Goal: Task Accomplishment & Management: Manage account settings

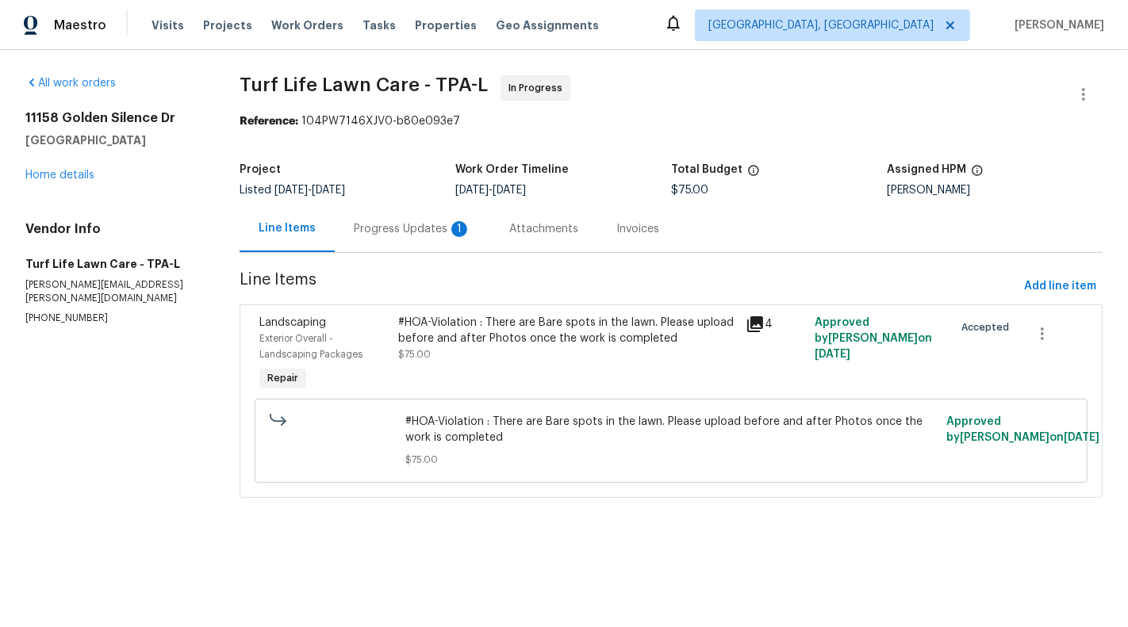
click at [406, 227] on div "Progress Updates 1" at bounding box center [412, 229] width 117 height 16
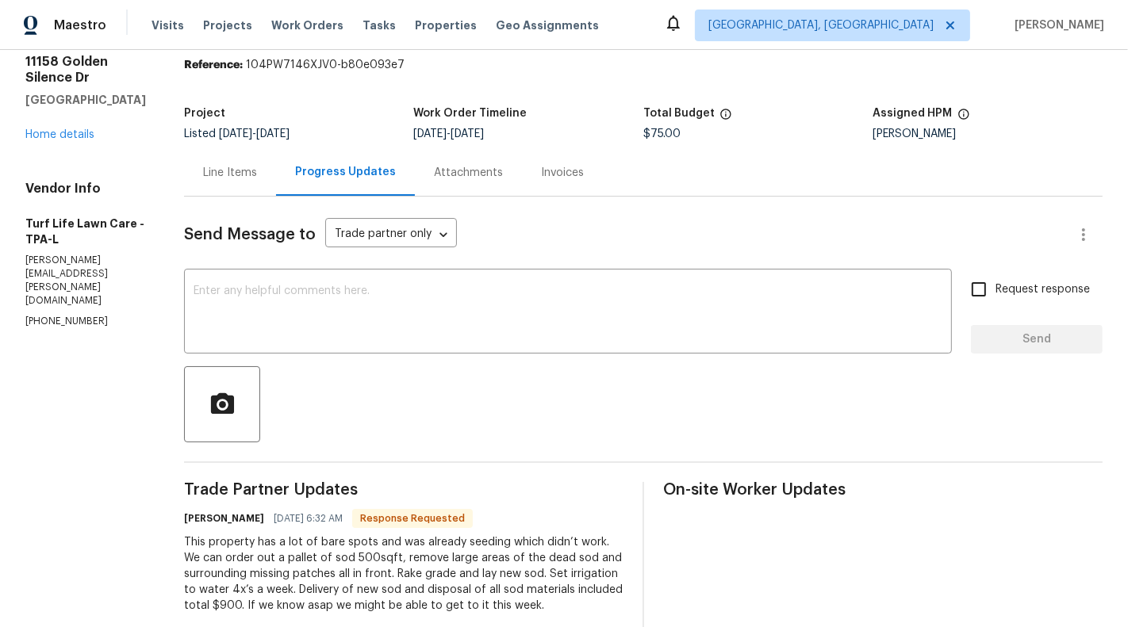
scroll to position [148, 0]
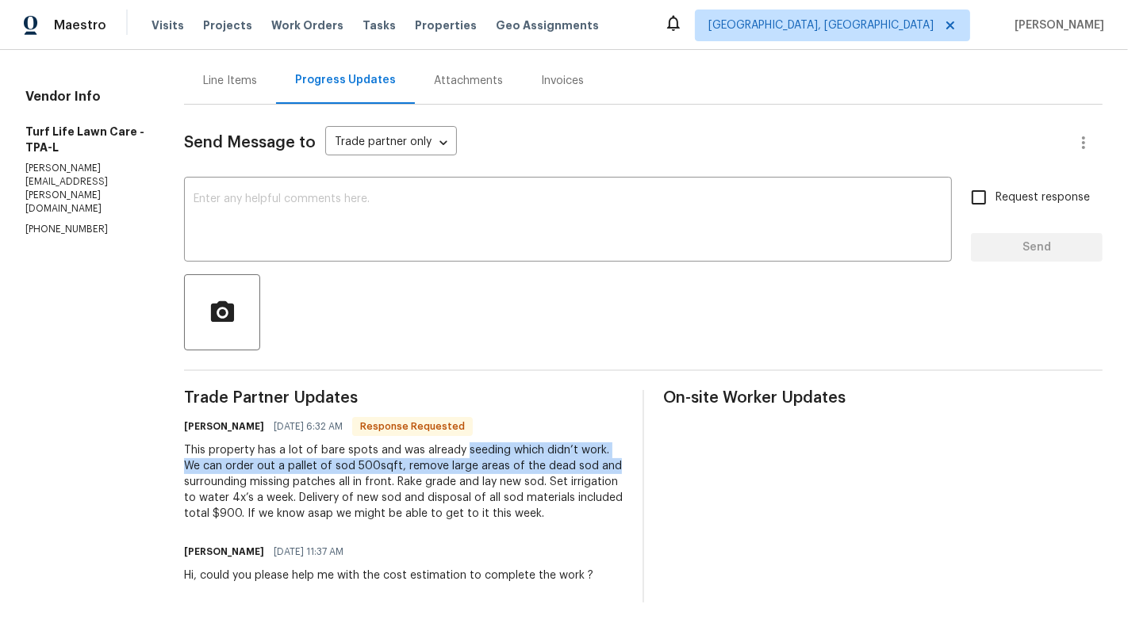
drag, startPoint x: 443, startPoint y: 451, endPoint x: 594, endPoint y: 459, distance: 150.9
click at [594, 459] on div "This property has a lot of bare spots and was already seeding which didn’t work…" at bounding box center [403, 482] width 439 height 79
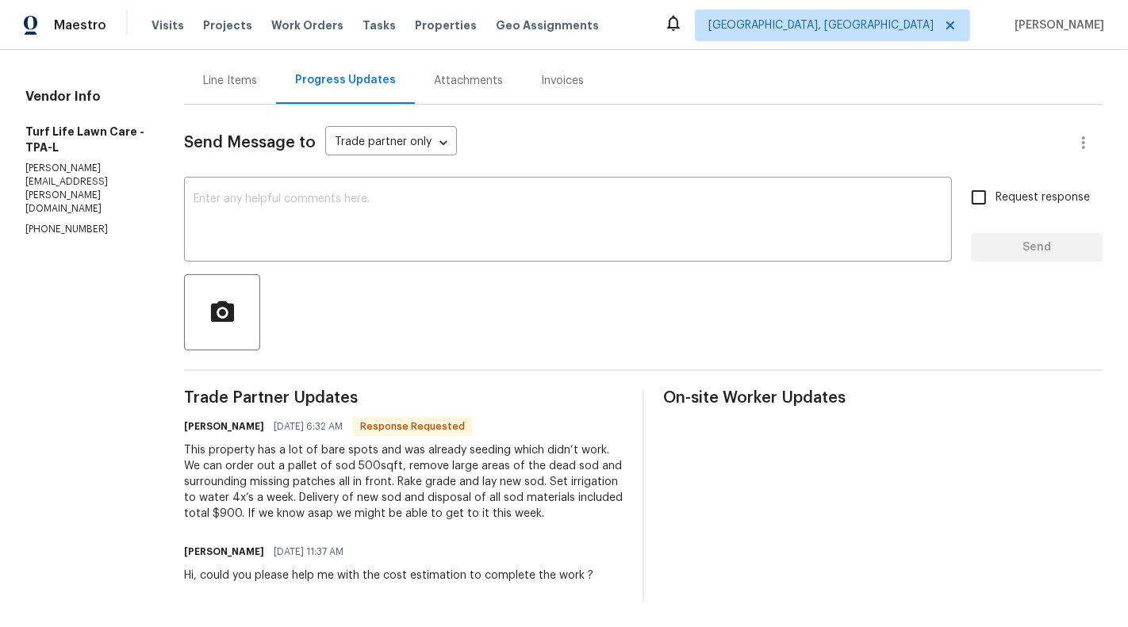
click at [566, 474] on div "This property has a lot of bare spots and was already seeding which didn’t work…" at bounding box center [403, 482] width 439 height 79
click at [494, 473] on div "This property has a lot of bare spots and was already seeding which didn’t work…" at bounding box center [403, 482] width 439 height 79
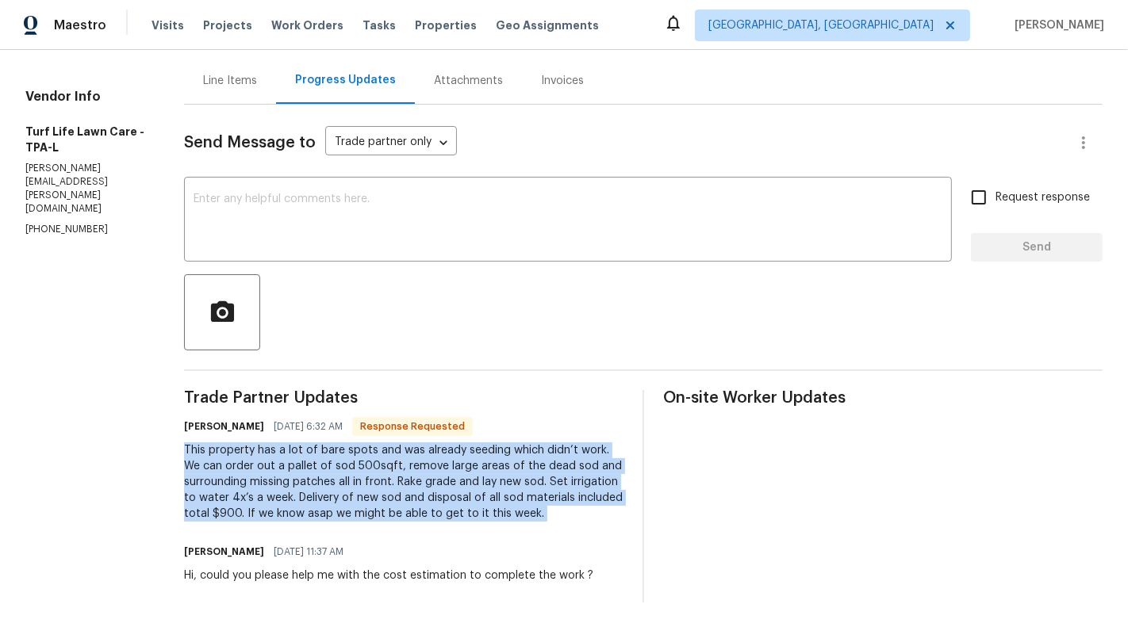
click at [494, 473] on div "This property has a lot of bare spots and was already seeding which didn’t work…" at bounding box center [403, 482] width 439 height 79
copy div "This property has a lot of bare spots and was already seeding which didn’t work…"
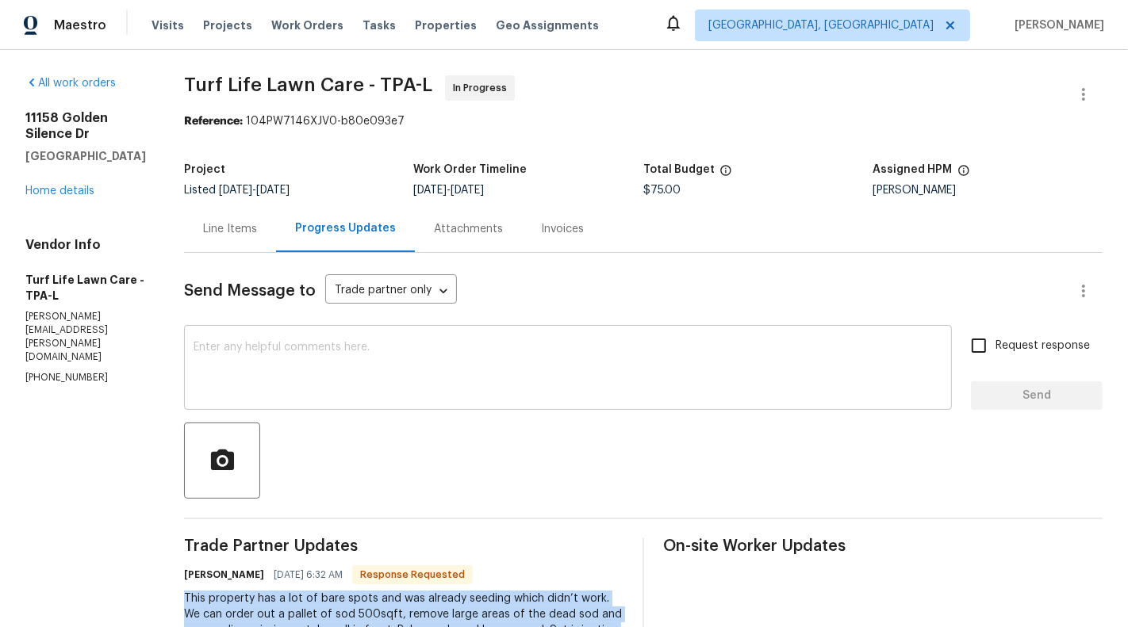
click at [597, 402] on div "x ​" at bounding box center [568, 369] width 768 height 81
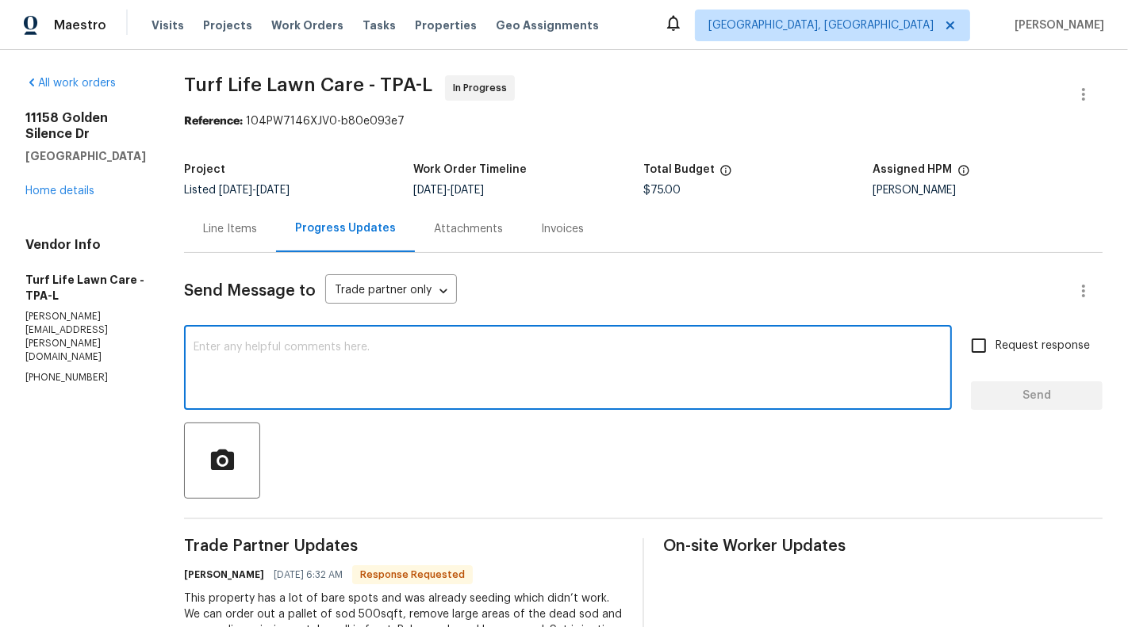
click at [231, 228] on div "Line Items" at bounding box center [230, 229] width 54 height 16
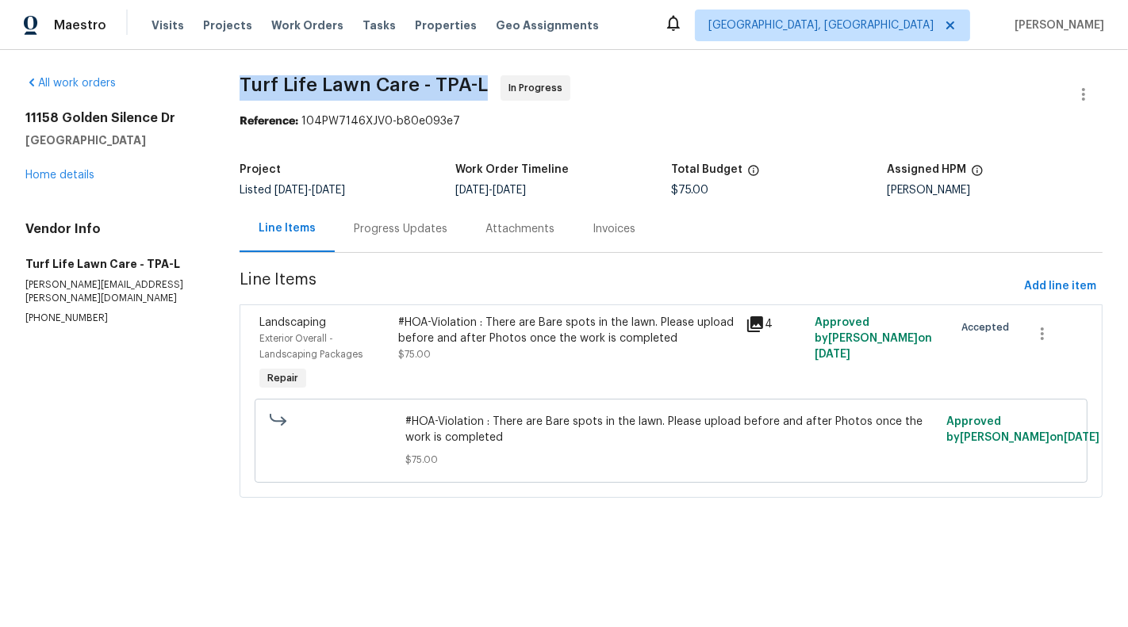
drag, startPoint x: 233, startPoint y: 84, endPoint x: 479, endPoint y: 81, distance: 245.9
click at [479, 81] on div "All work orders [STREET_ADDRESS] Home details Vendor Info Turf Life Lawn Care -…" at bounding box center [564, 296] width 1128 height 493
copy span "Turf Life Lawn Care - TPA-L"
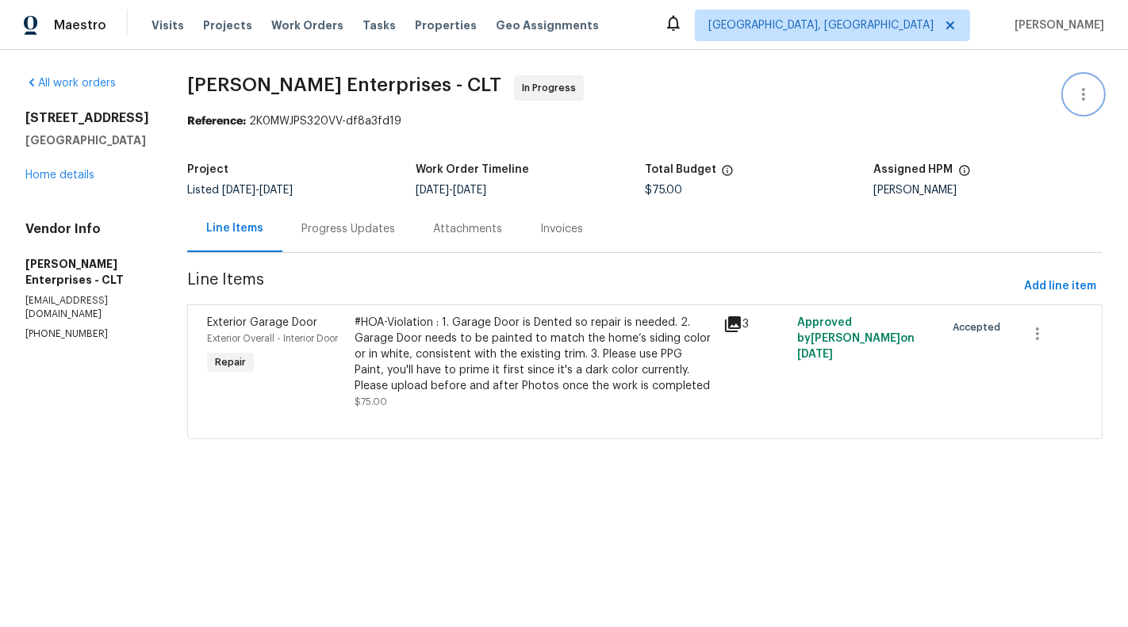
click at [1076, 92] on icon "button" at bounding box center [1083, 94] width 19 height 19
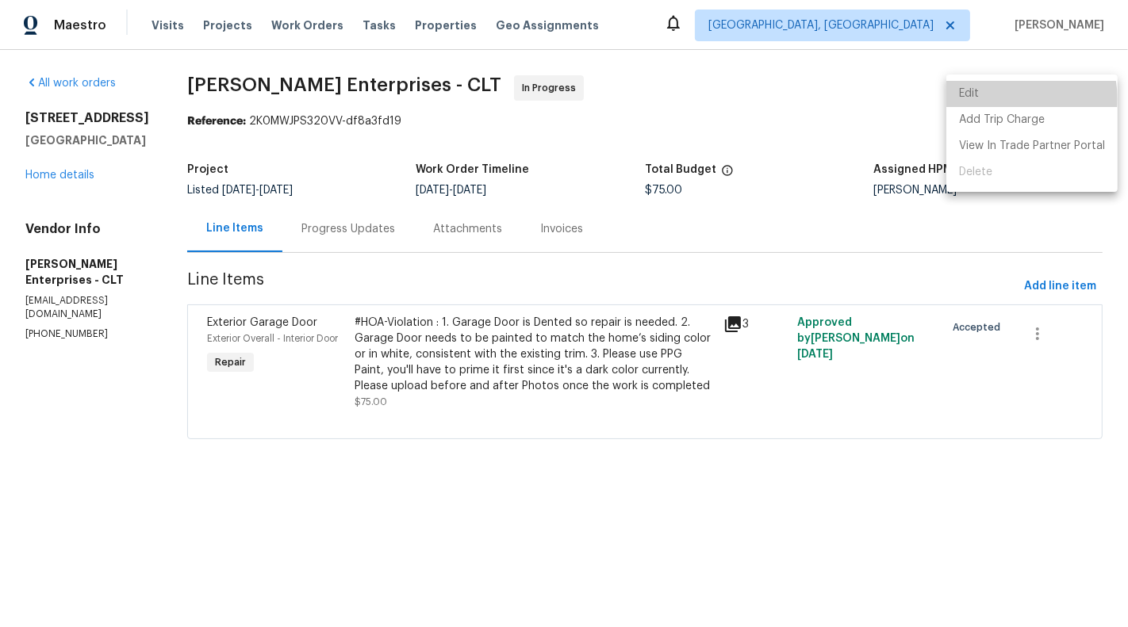
click at [1010, 99] on li "Edit" at bounding box center [1031, 94] width 171 height 26
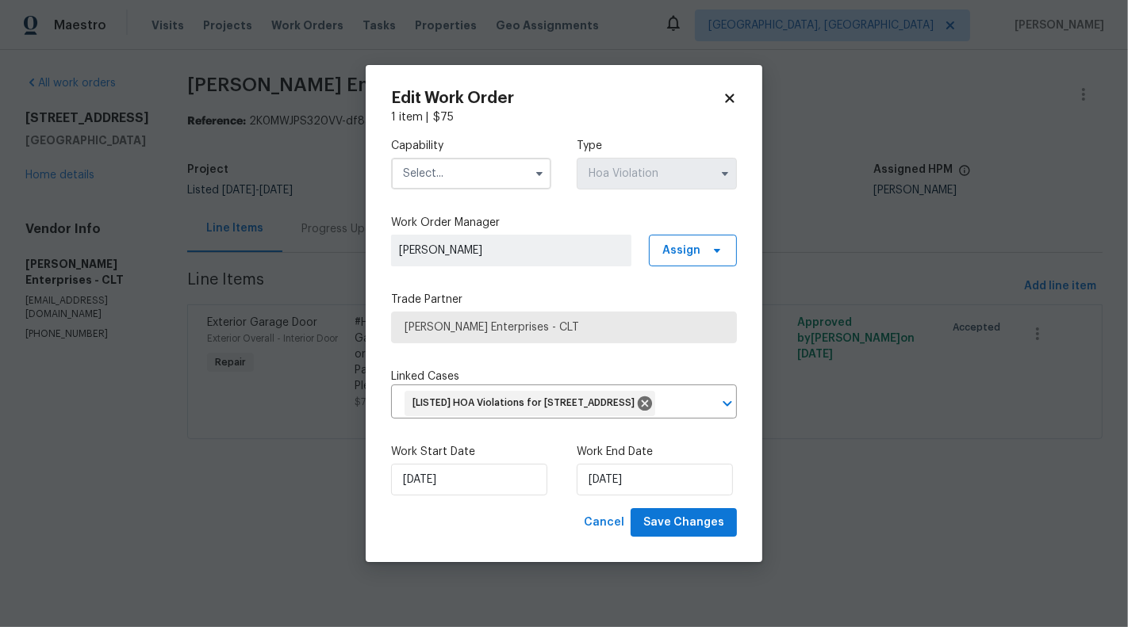
click at [480, 171] on input "text" at bounding box center [471, 174] width 160 height 32
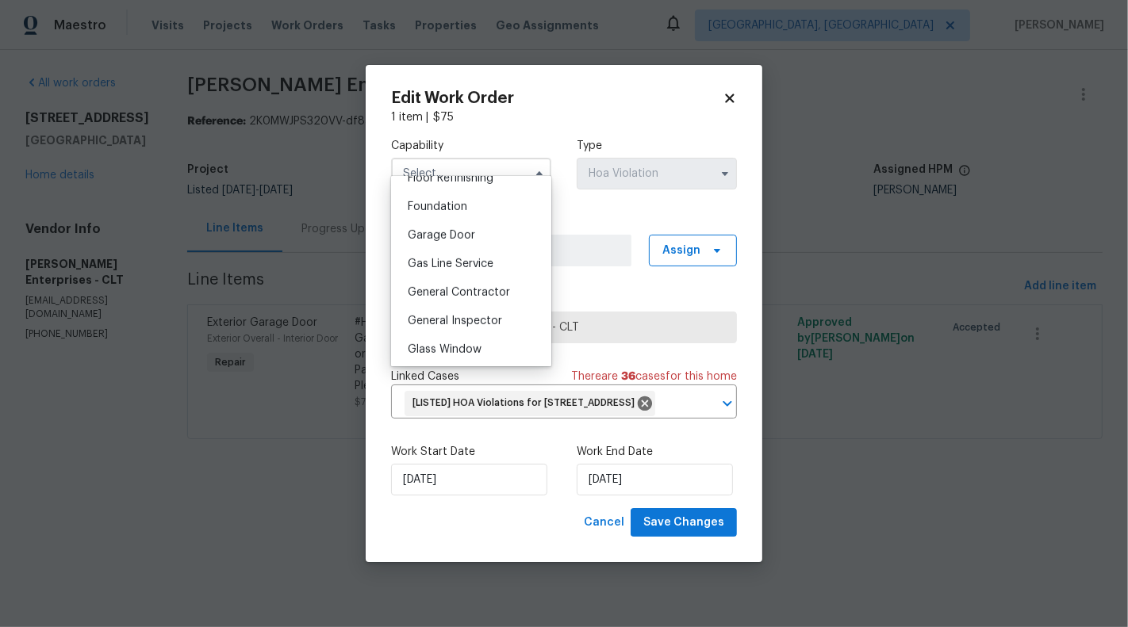
scroll to position [659, 0]
click at [425, 293] on span "General Contractor" at bounding box center [459, 293] width 102 height 11
type input "General Contractor"
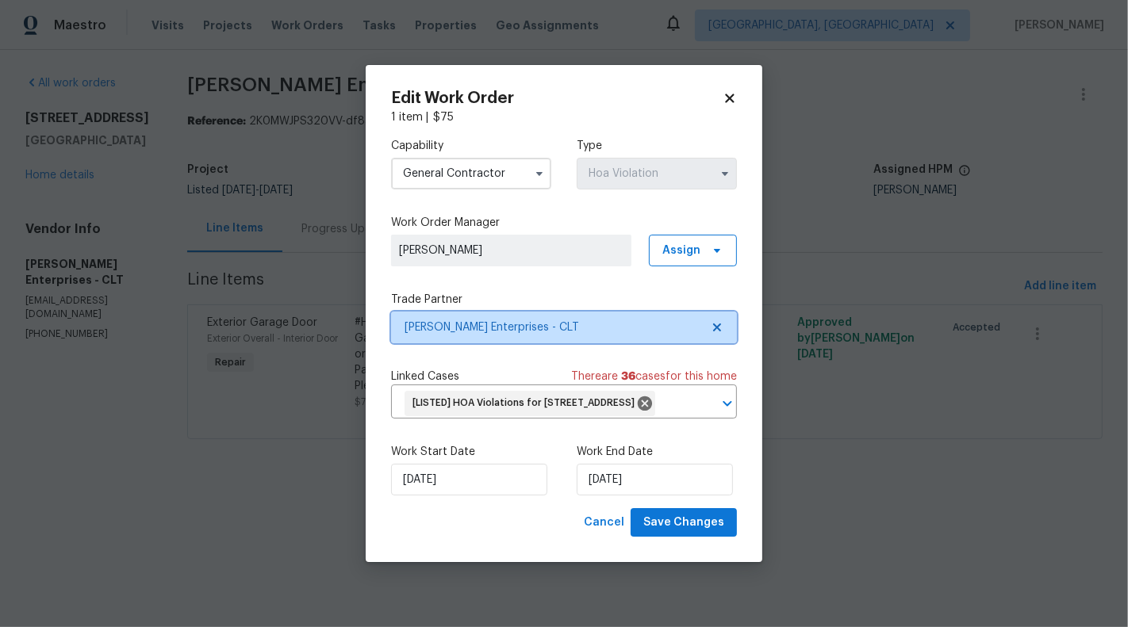
click at [720, 321] on icon at bounding box center [717, 327] width 13 height 13
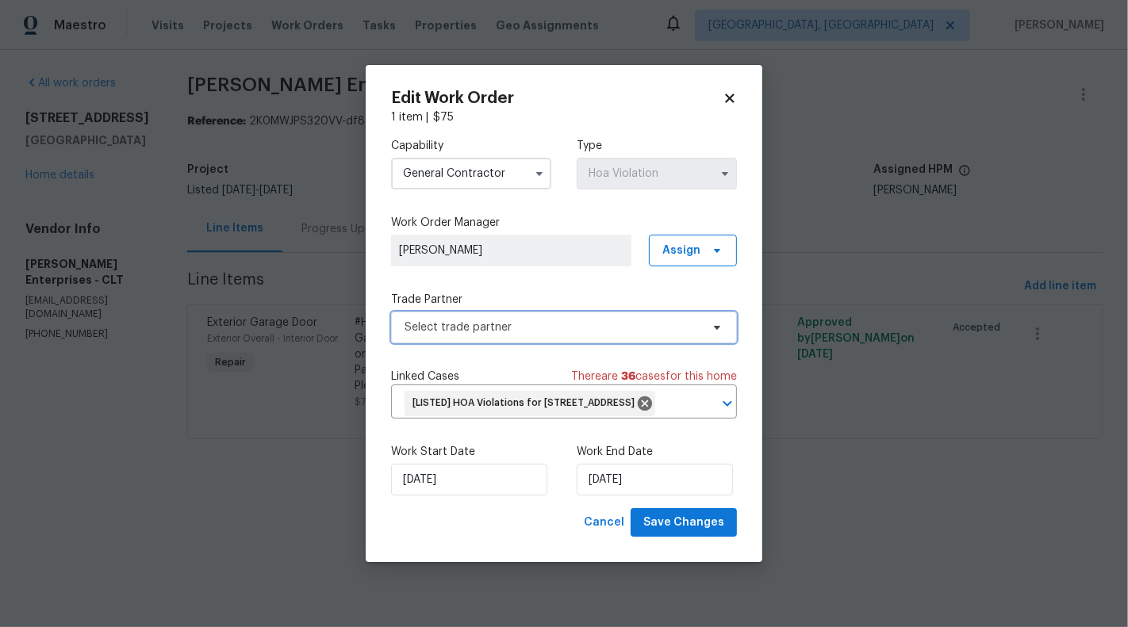
click at [585, 320] on span "Select trade partner" at bounding box center [553, 328] width 296 height 16
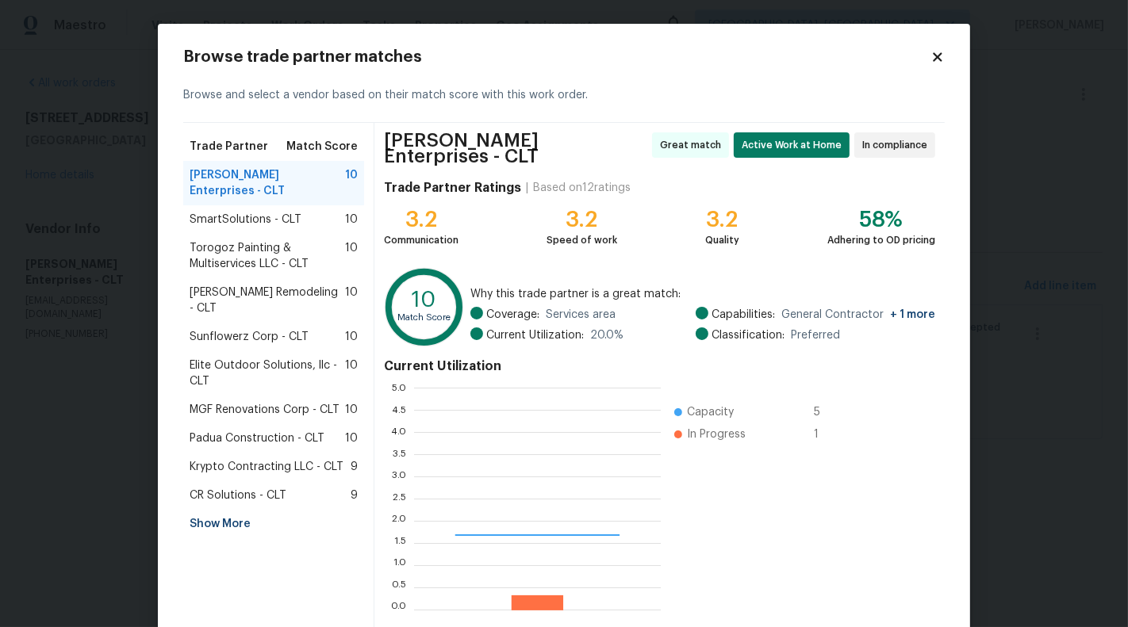
scroll to position [222, 247]
click at [233, 212] on span "SmartSolutions - CLT" at bounding box center [246, 220] width 112 height 16
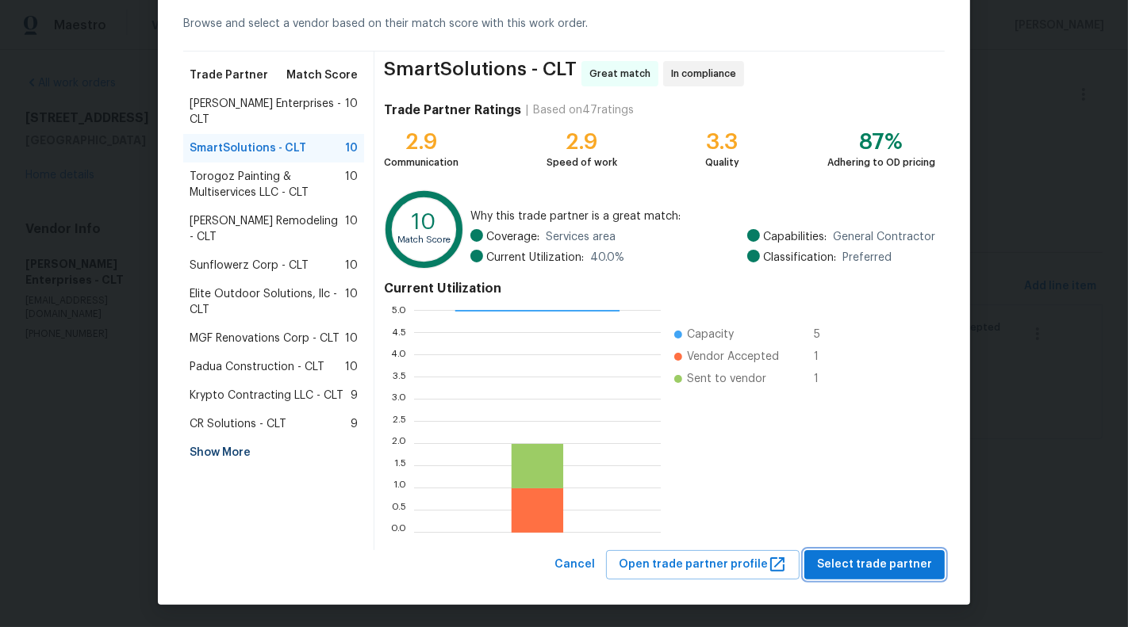
click at [888, 566] on span "Select trade partner" at bounding box center [874, 565] width 115 height 20
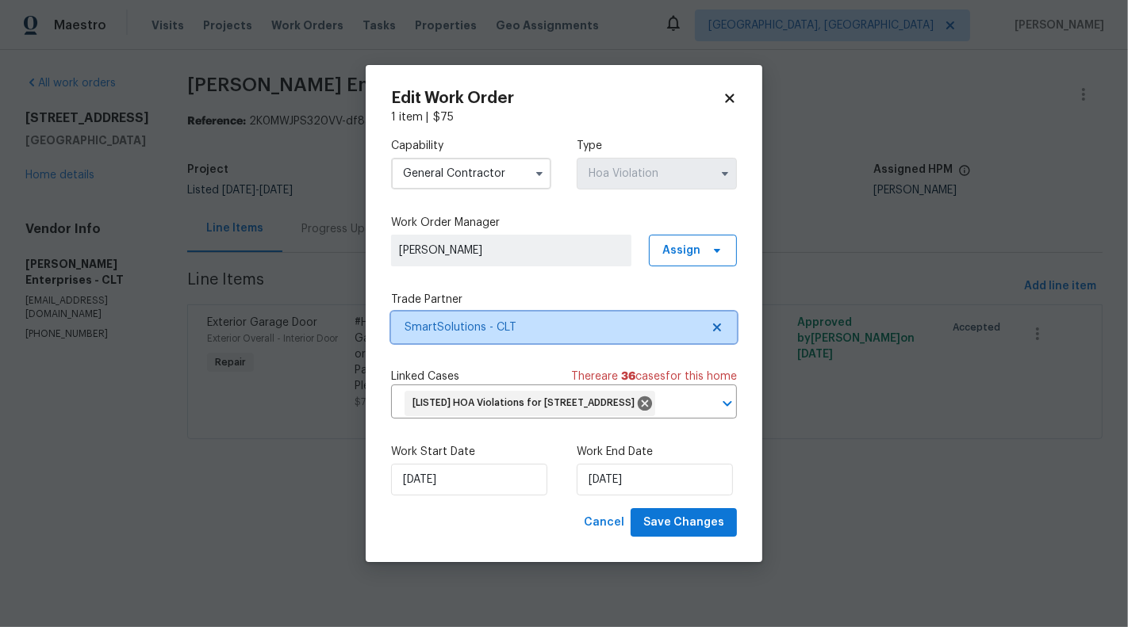
scroll to position [0, 0]
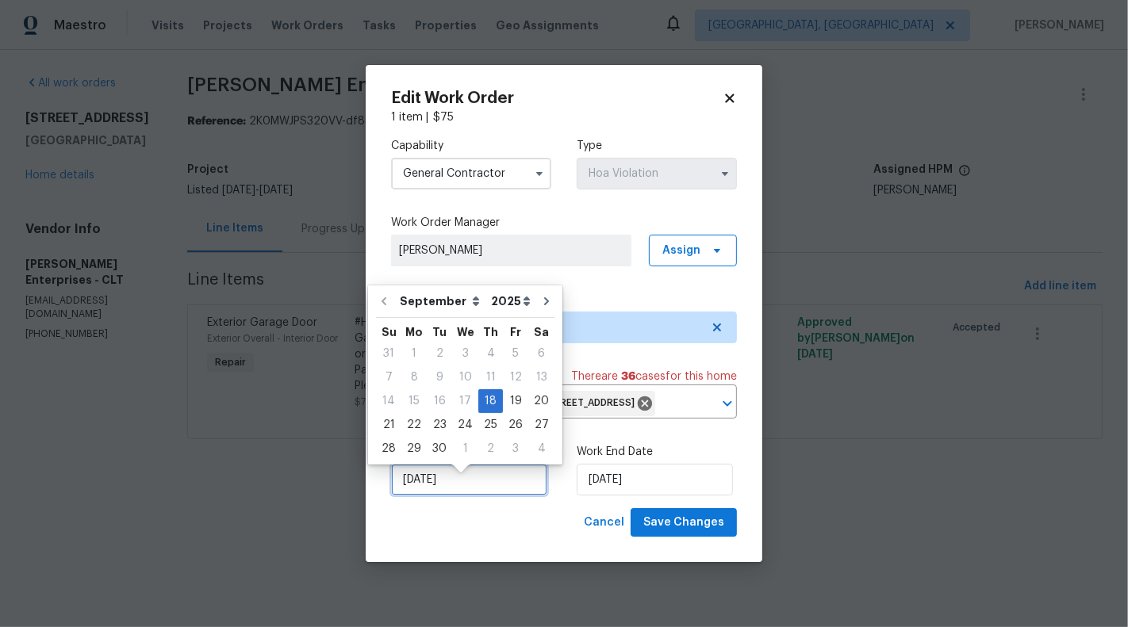
click at [433, 493] on input "18/09/2025" at bounding box center [469, 480] width 156 height 32
click at [478, 419] on div "25" at bounding box center [490, 425] width 25 height 22
type input "25/09/2025"
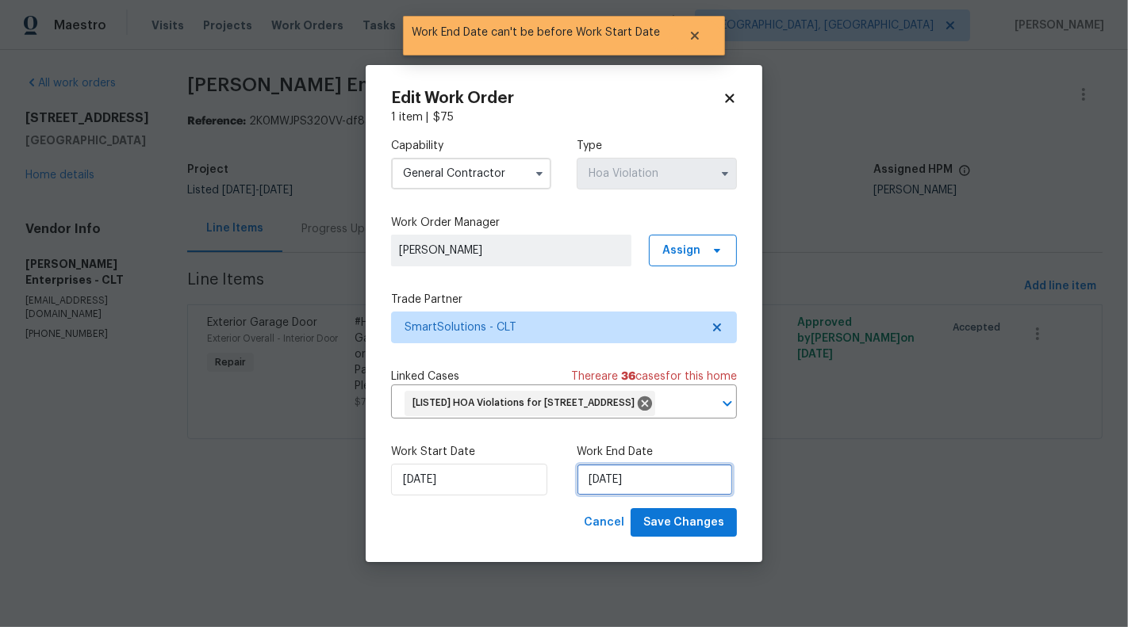
click at [632, 486] on input "25/09/2025" at bounding box center [655, 480] width 156 height 32
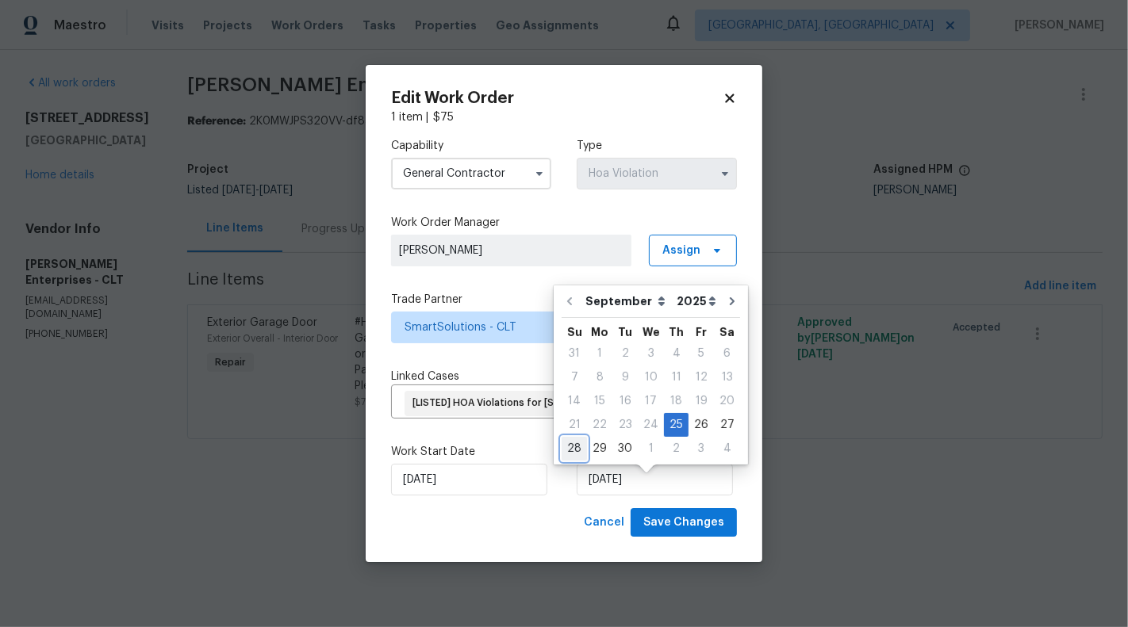
click at [575, 447] on div "28" at bounding box center [574, 449] width 25 height 22
type input "28/09/2025"
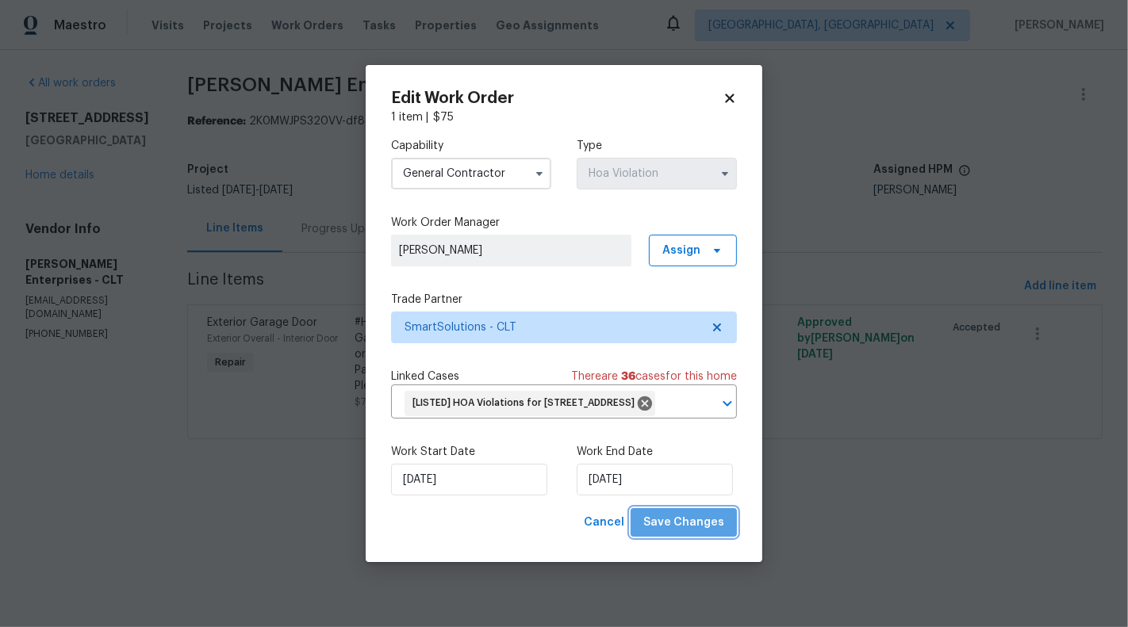
click at [696, 533] on span "Save Changes" at bounding box center [683, 523] width 81 height 20
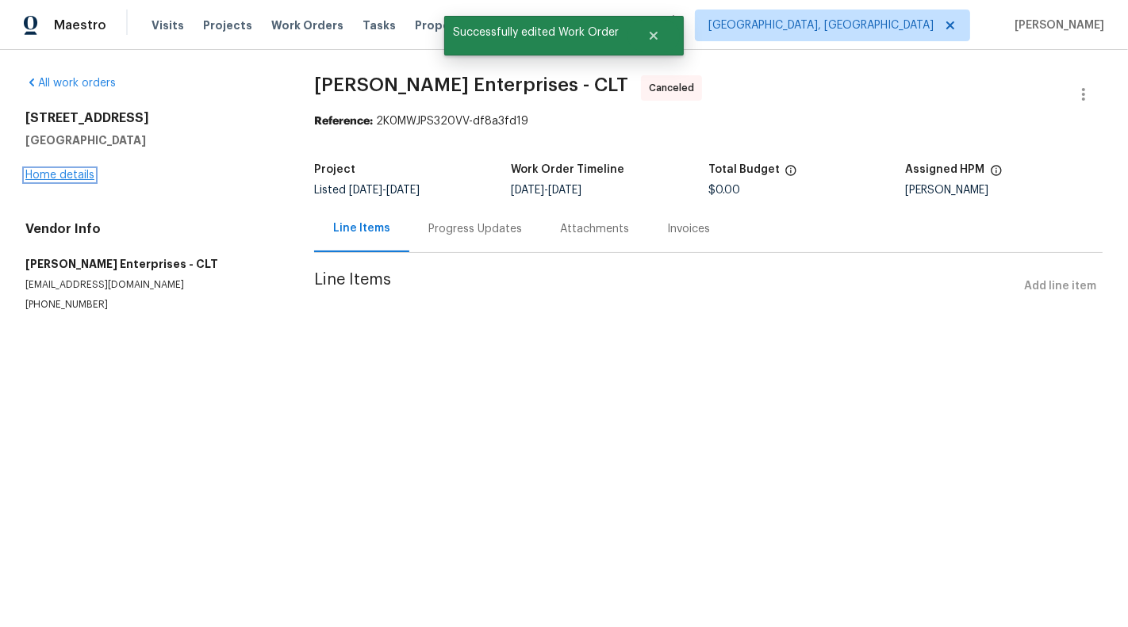
click at [59, 175] on link "Home details" at bounding box center [59, 175] width 69 height 11
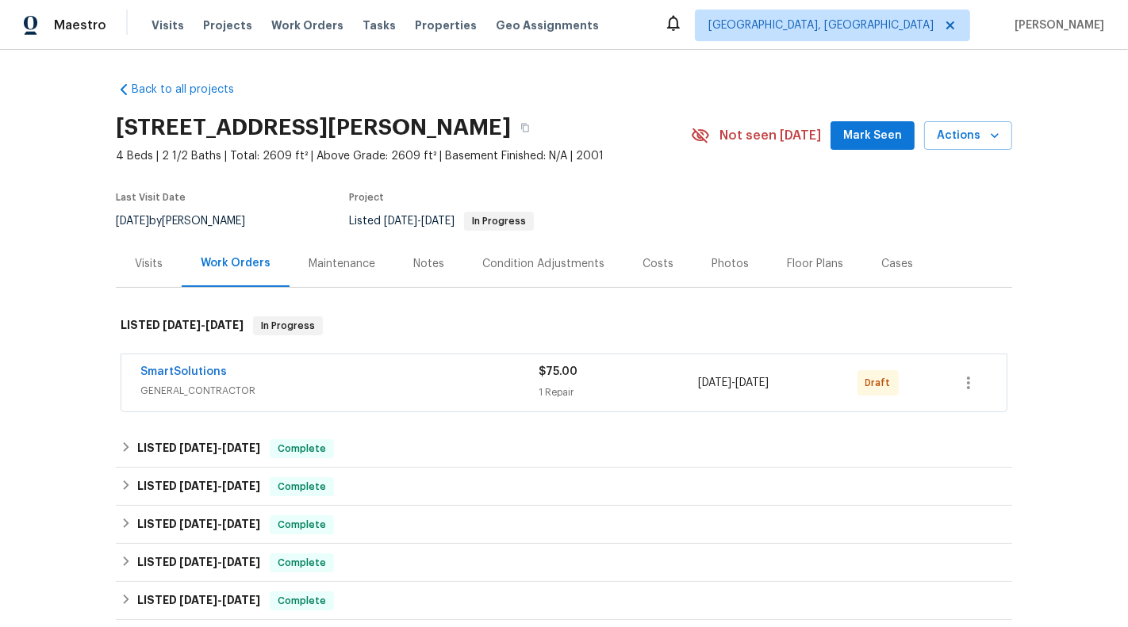
click at [637, 381] on div "$75.00 1 Repair" at bounding box center [618, 383] width 159 height 38
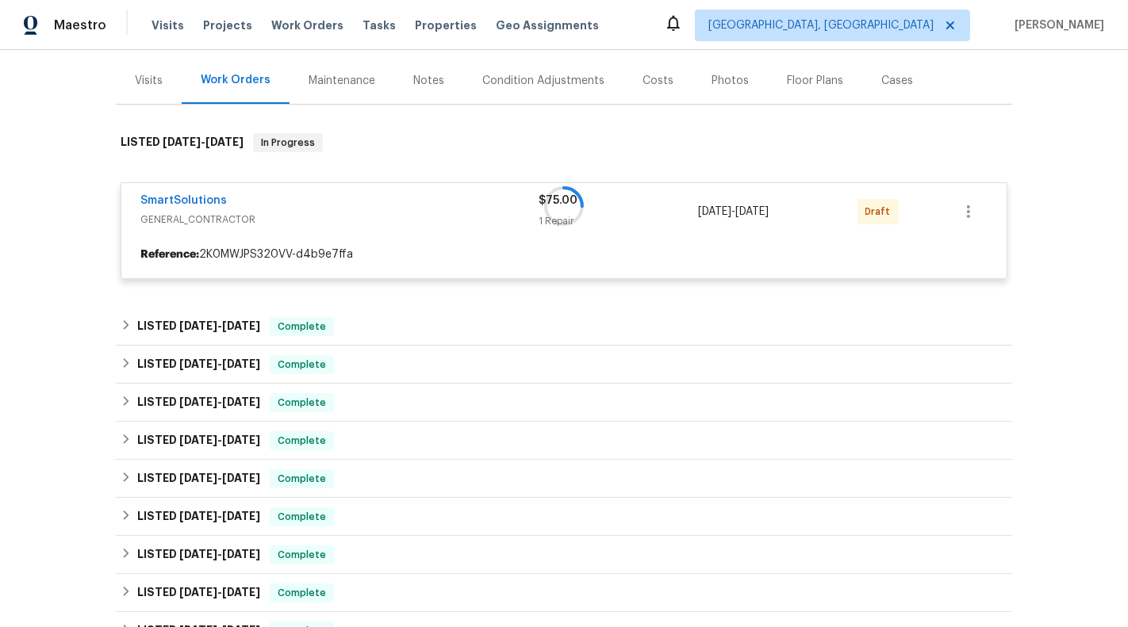
scroll to position [186, 0]
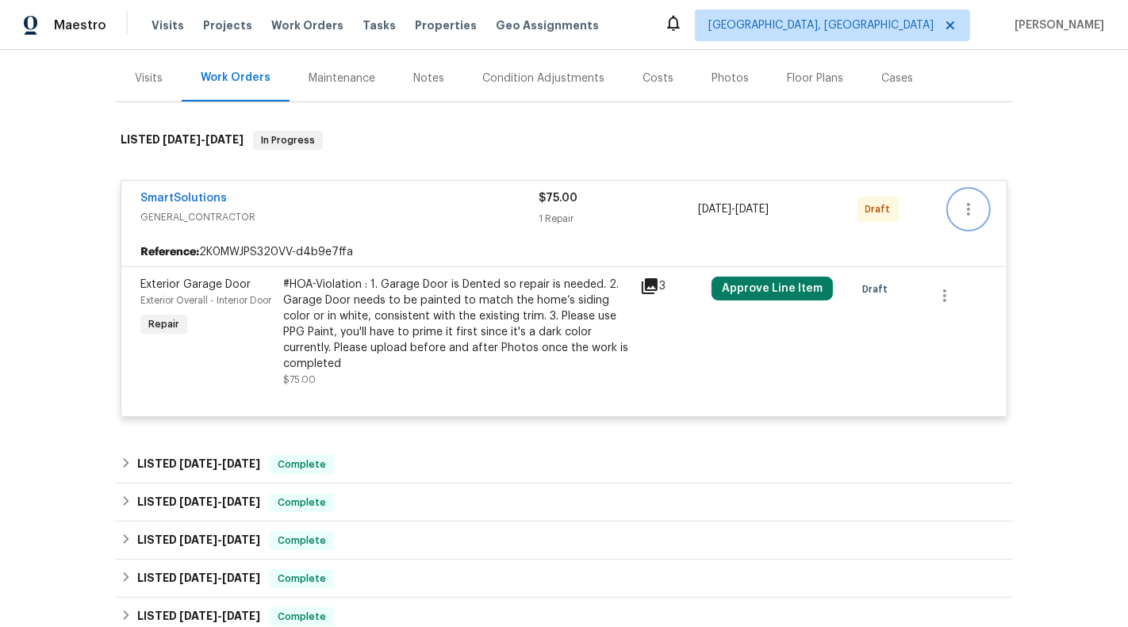
click at [971, 204] on icon "button" at bounding box center [968, 209] width 19 height 19
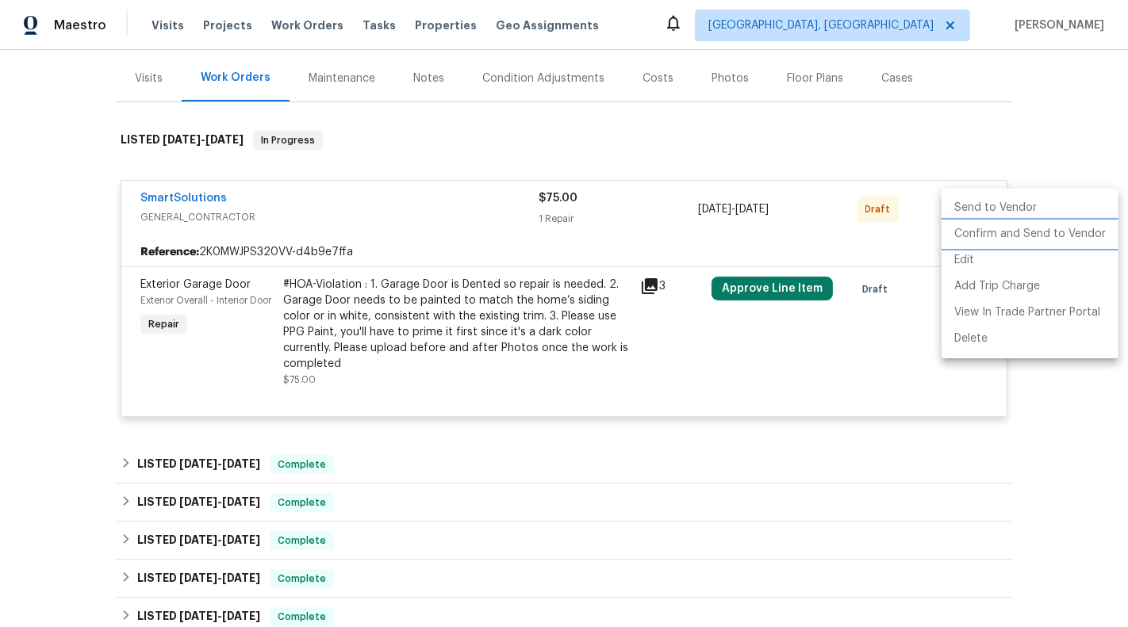
click at [973, 233] on li "Confirm and Send to Vendor" at bounding box center [1030, 234] width 177 height 26
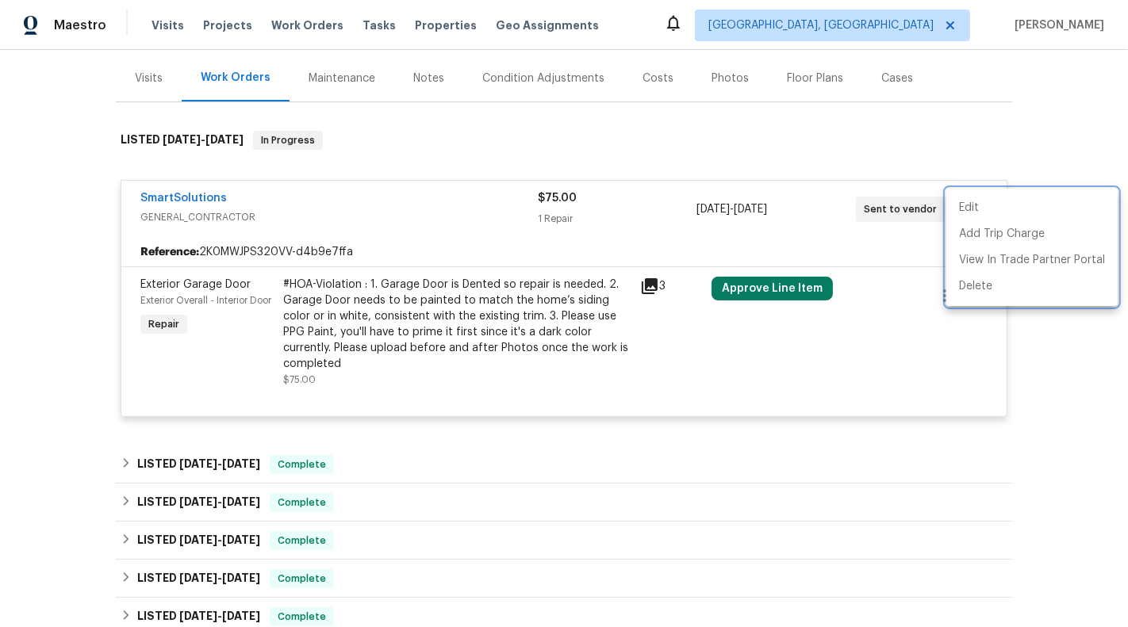
click at [642, 139] on div at bounding box center [564, 313] width 1128 height 627
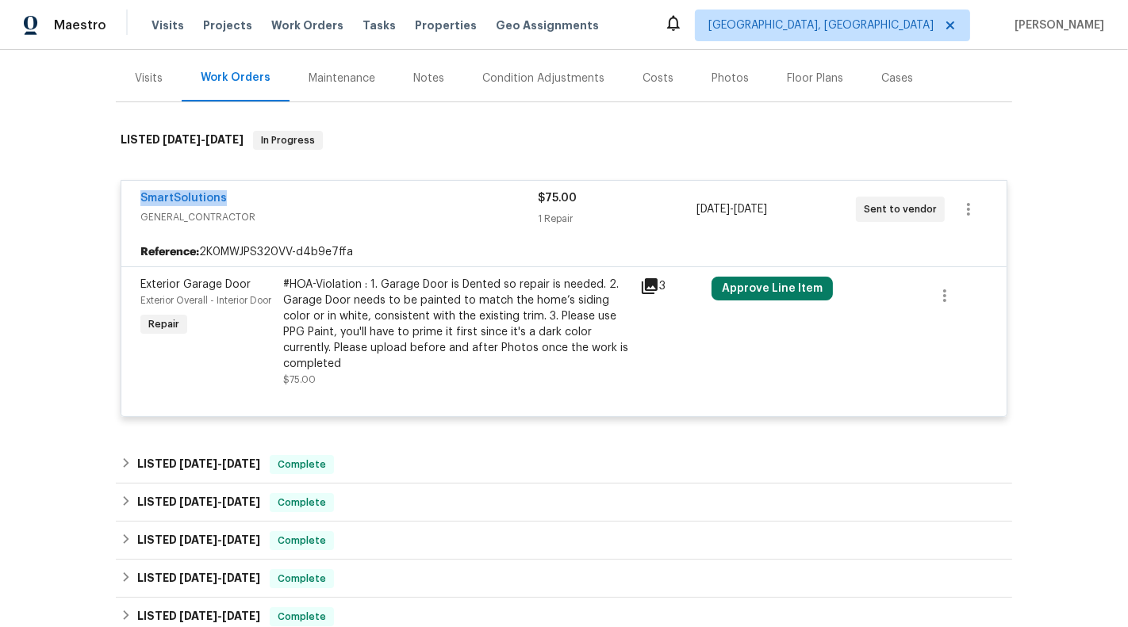
drag, startPoint x: 260, startPoint y: 198, endPoint x: 110, endPoint y: 198, distance: 149.9
click at [110, 198] on div "Back to all projects 18414 Victoria Bay Dr, Cornelius, NC 28031 4 Beds | 2 1/2 …" at bounding box center [564, 338] width 1128 height 577
copy link "SmartSolutions"
click at [154, 202] on span "SmartSolutions" at bounding box center [183, 198] width 86 height 16
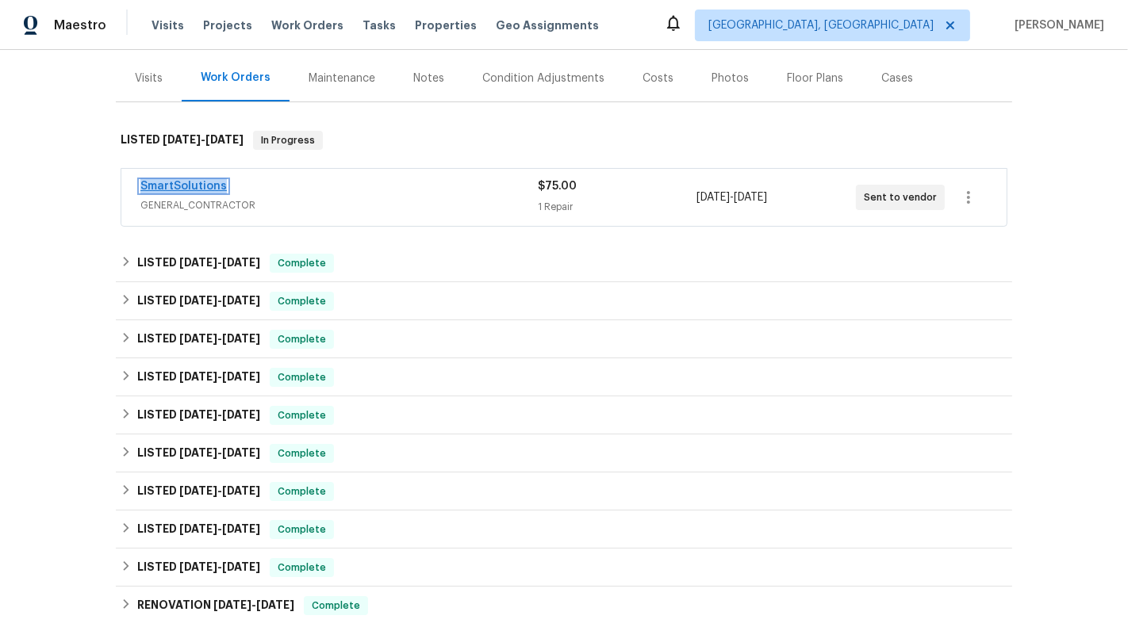
click at [163, 183] on link "SmartSolutions" at bounding box center [183, 186] width 86 height 11
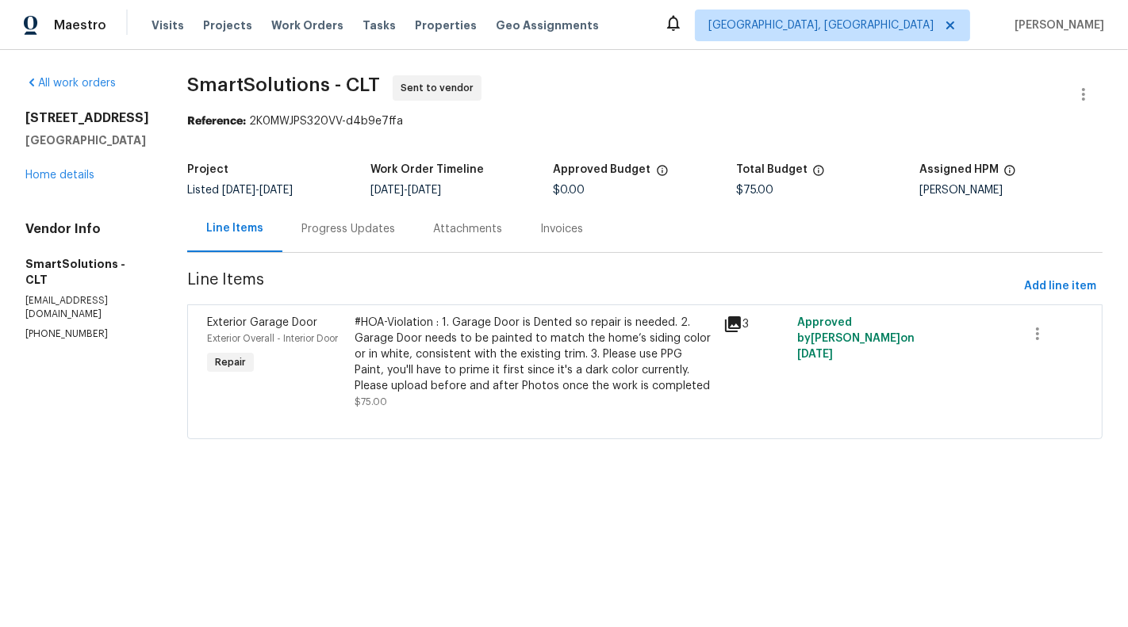
click at [354, 233] on div "Progress Updates" at bounding box center [348, 229] width 94 height 16
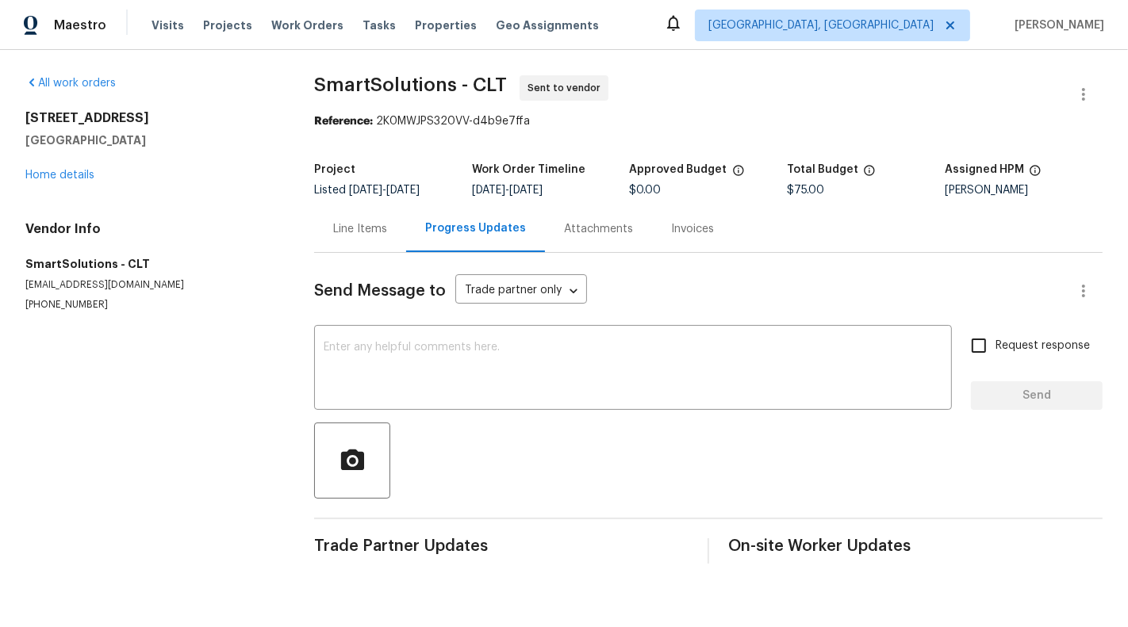
click at [354, 233] on div "Line Items" at bounding box center [360, 229] width 54 height 16
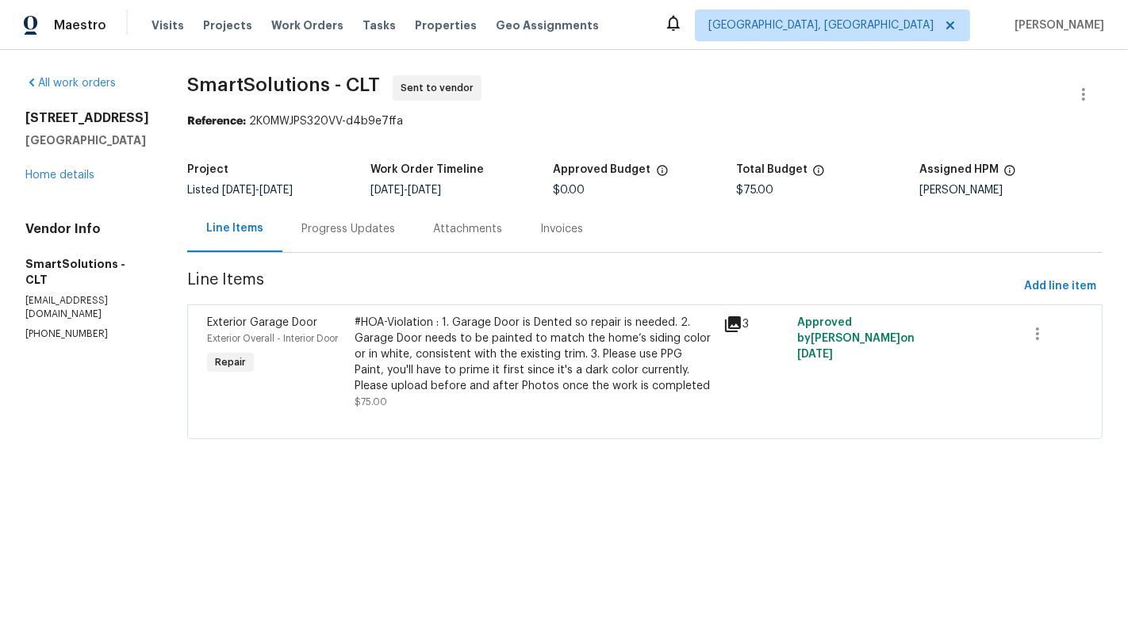
click at [357, 230] on div "Progress Updates" at bounding box center [348, 229] width 94 height 16
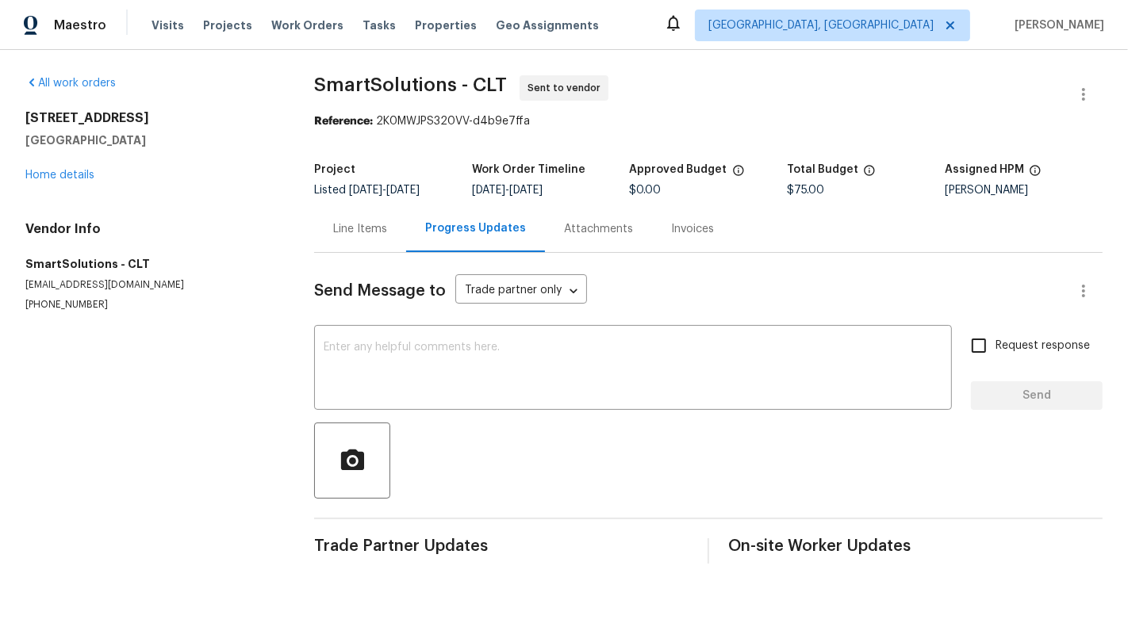
click at [414, 324] on div "Send Message to Trade partner only Trade partner only ​ x ​ Request response Se…" at bounding box center [708, 408] width 788 height 311
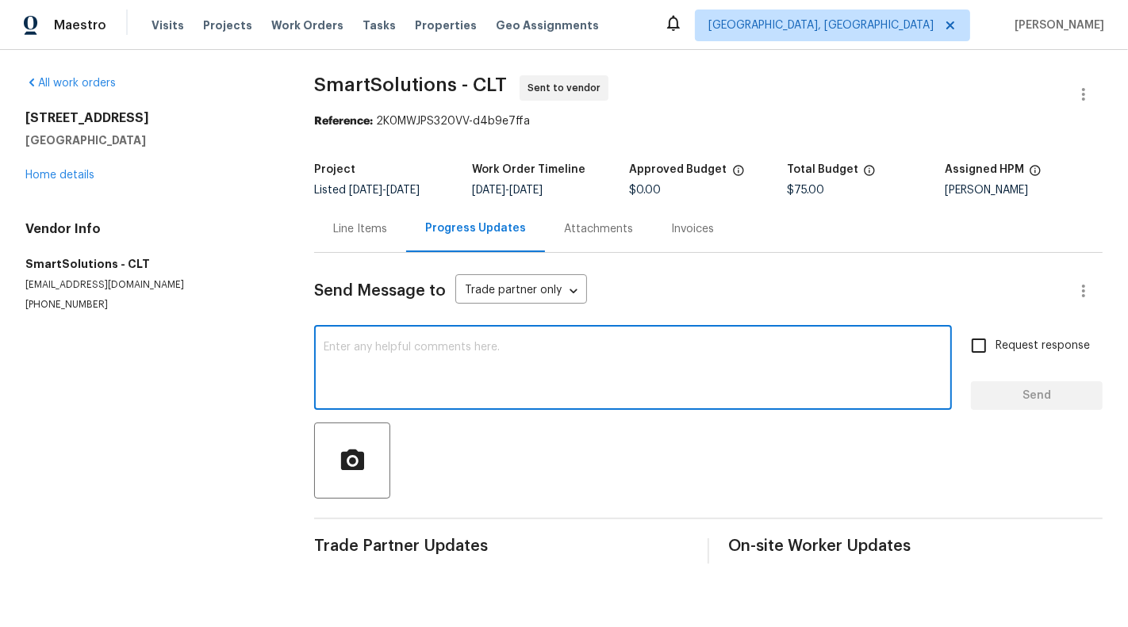
click at [413, 391] on textarea at bounding box center [633, 370] width 619 height 56
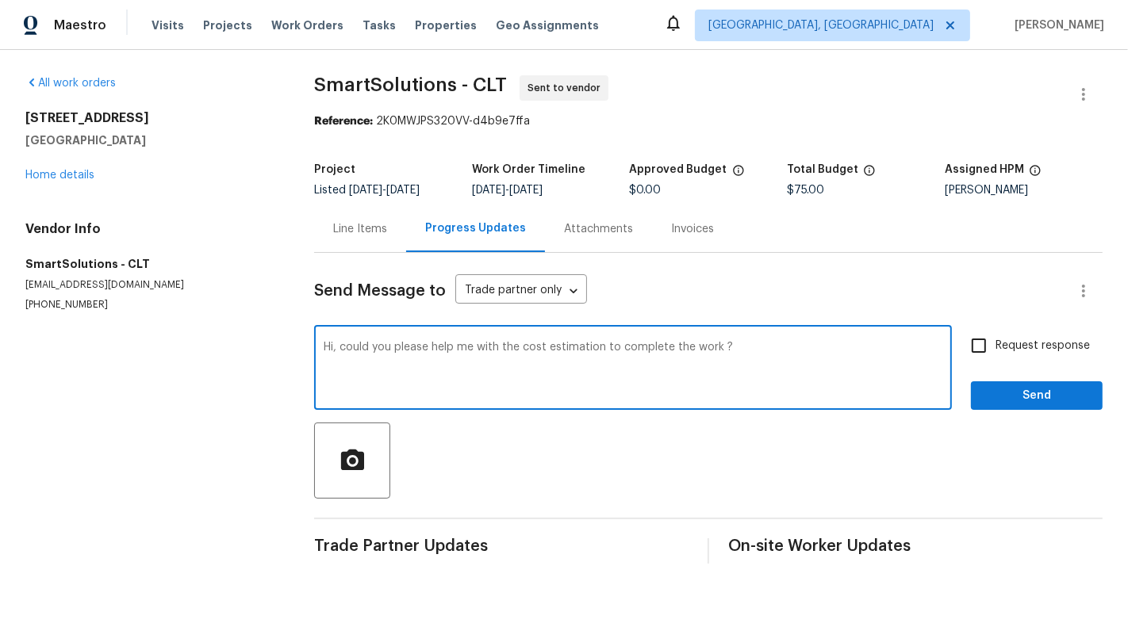
type textarea "Hi, could you please help me with the cost estimation to complete the work ?"
click at [1015, 346] on span "Request response" at bounding box center [1043, 346] width 94 height 17
click at [996, 346] on input "Request response" at bounding box center [978, 345] width 33 height 33
checkbox input "true"
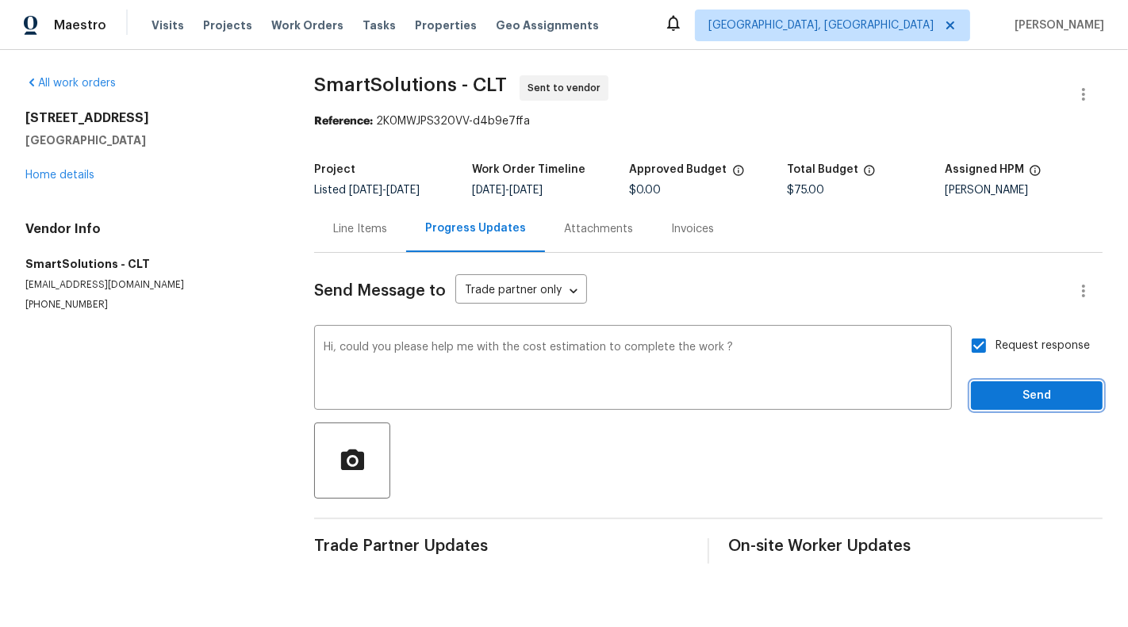
click at [1044, 394] on span "Send" at bounding box center [1037, 396] width 106 height 20
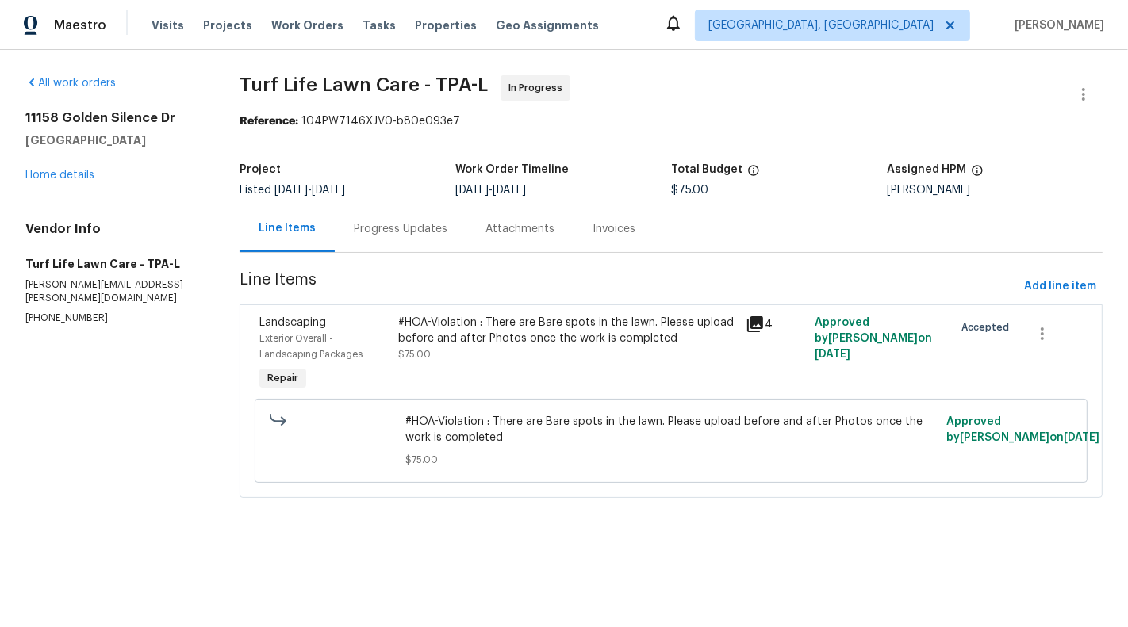
click at [462, 320] on div "#HOA-Violation : There are Bare spots in the lawn. Please upload before and aft…" at bounding box center [566, 331] width 337 height 32
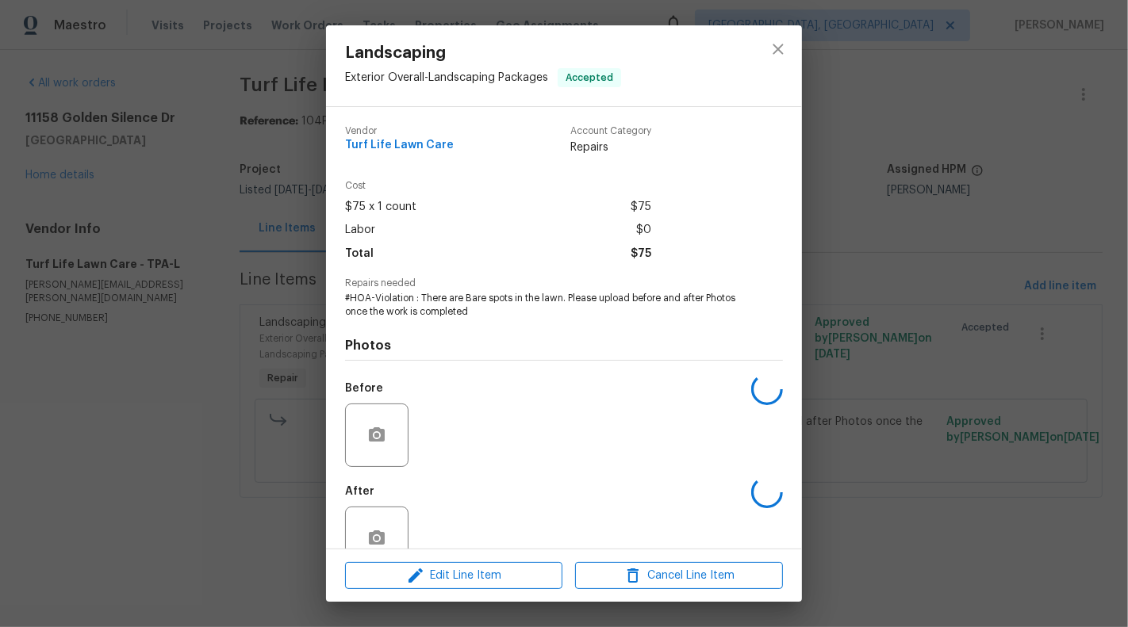
scroll to position [37, 0]
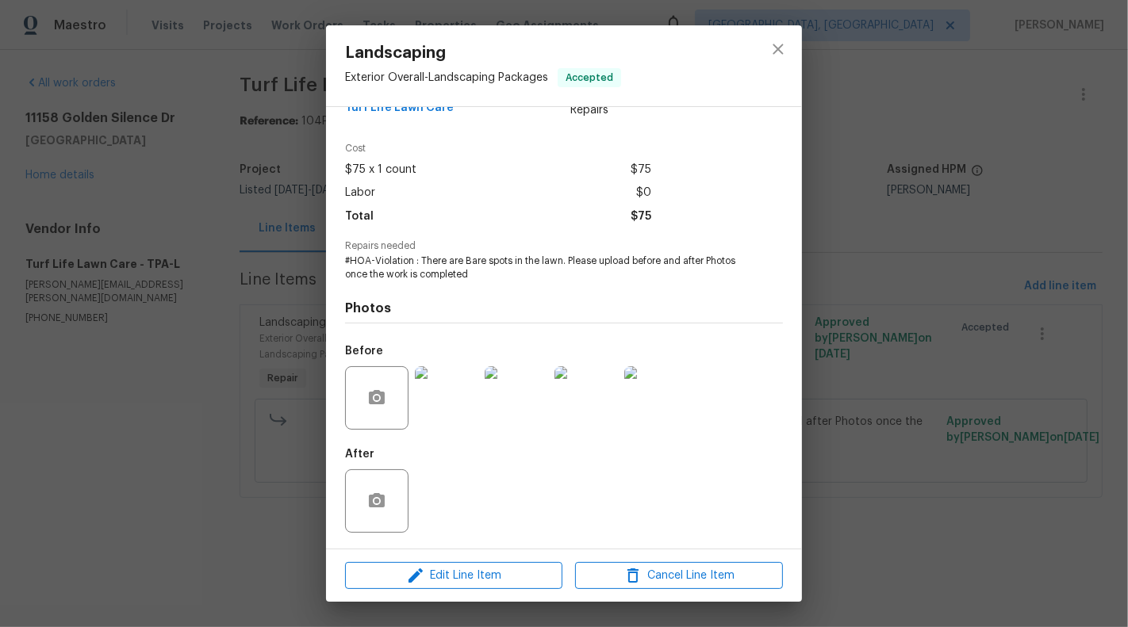
click at [470, 560] on div "Edit Line Item Cancel Line Item" at bounding box center [564, 576] width 476 height 53
click at [470, 579] on span "Edit Line Item" at bounding box center [454, 576] width 208 height 20
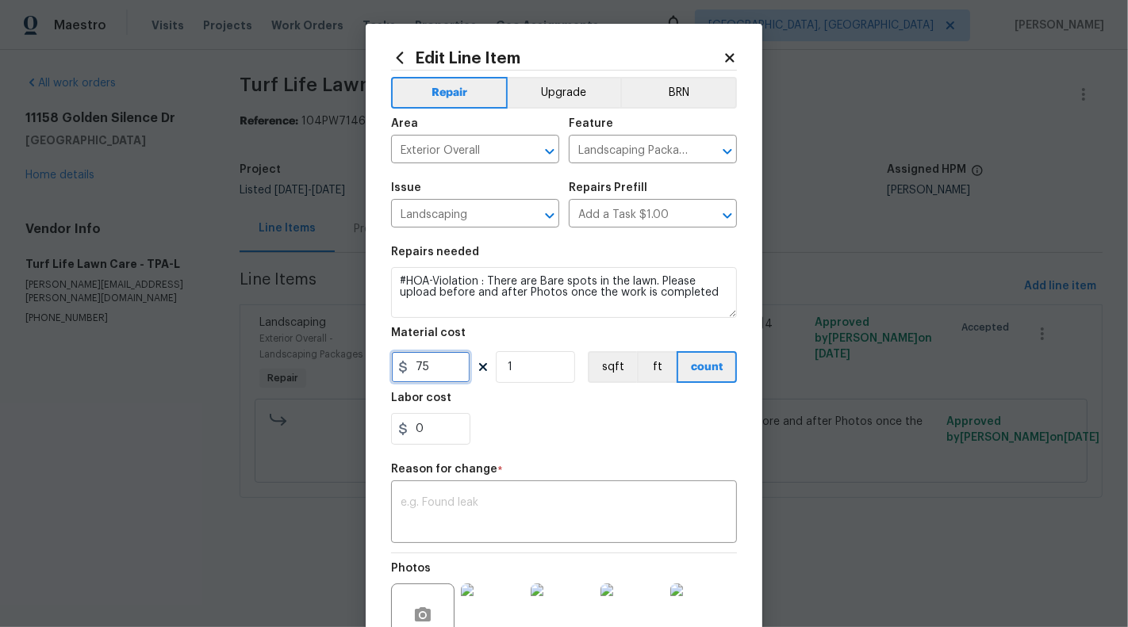
drag, startPoint x: 412, startPoint y: 367, endPoint x: 452, endPoint y: 367, distance: 39.7
click at [452, 367] on input "75" at bounding box center [430, 367] width 79 height 32
type input "900"
click at [435, 529] on textarea at bounding box center [564, 513] width 327 height 33
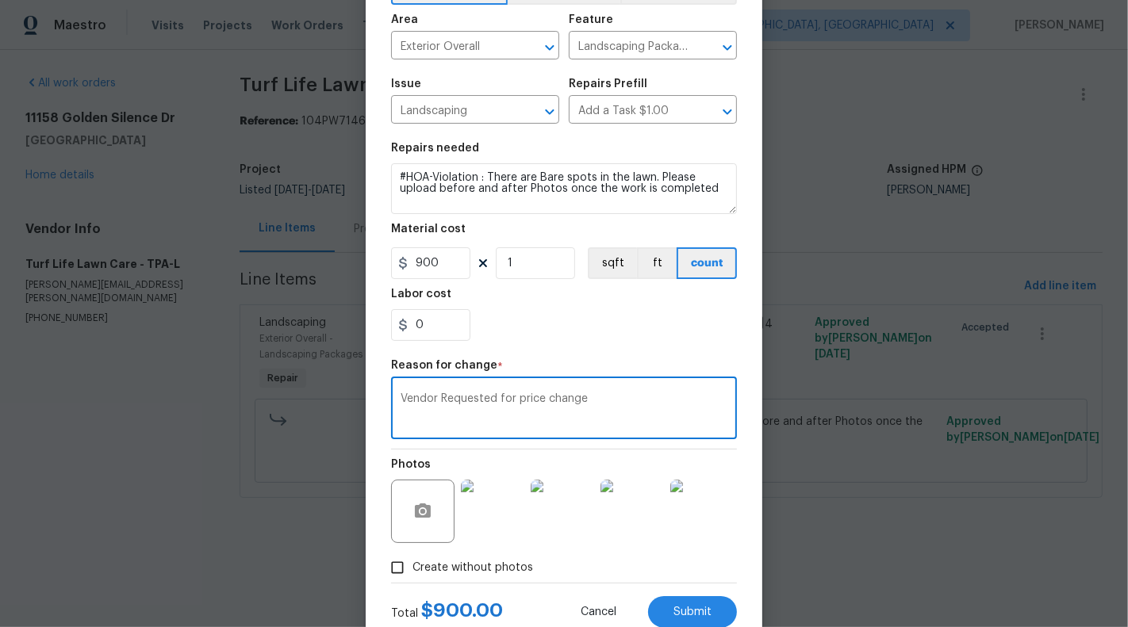
scroll to position [153, 0]
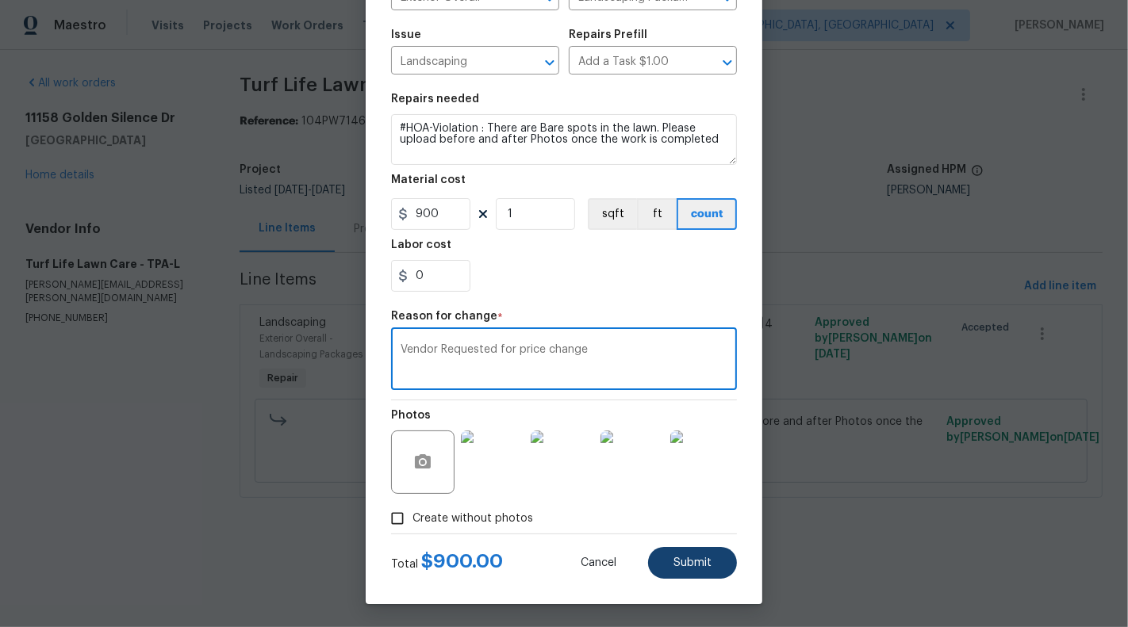
type textarea "Vendor Requested for price change"
click at [697, 558] on span "Submit" at bounding box center [692, 564] width 38 height 12
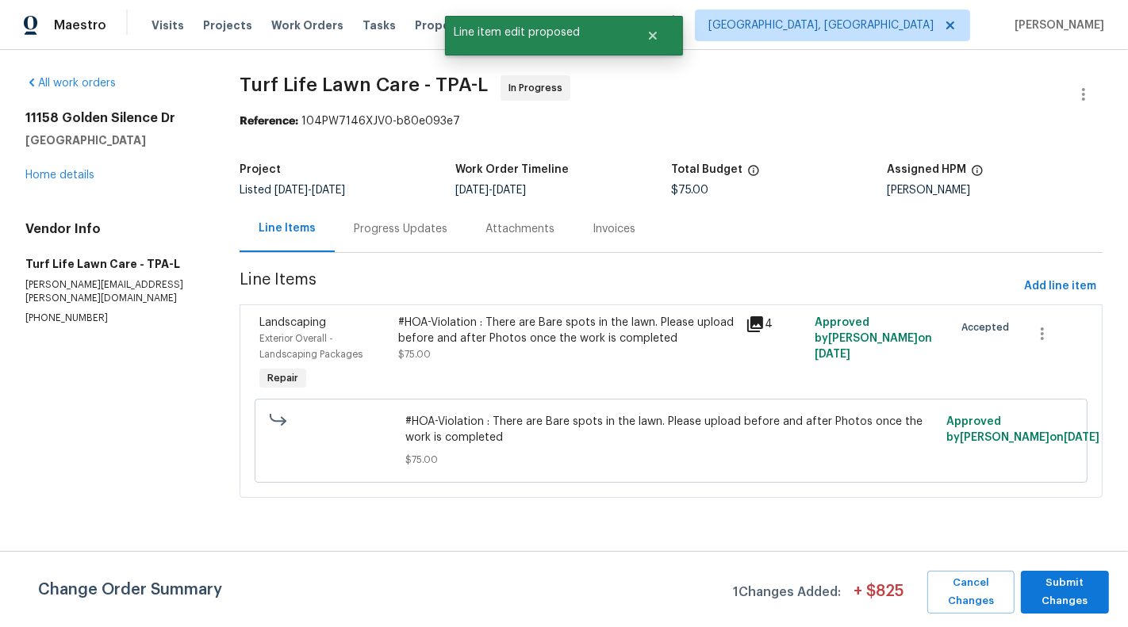
scroll to position [0, 0]
click at [1081, 591] on span "Submit Changes" at bounding box center [1065, 592] width 72 height 36
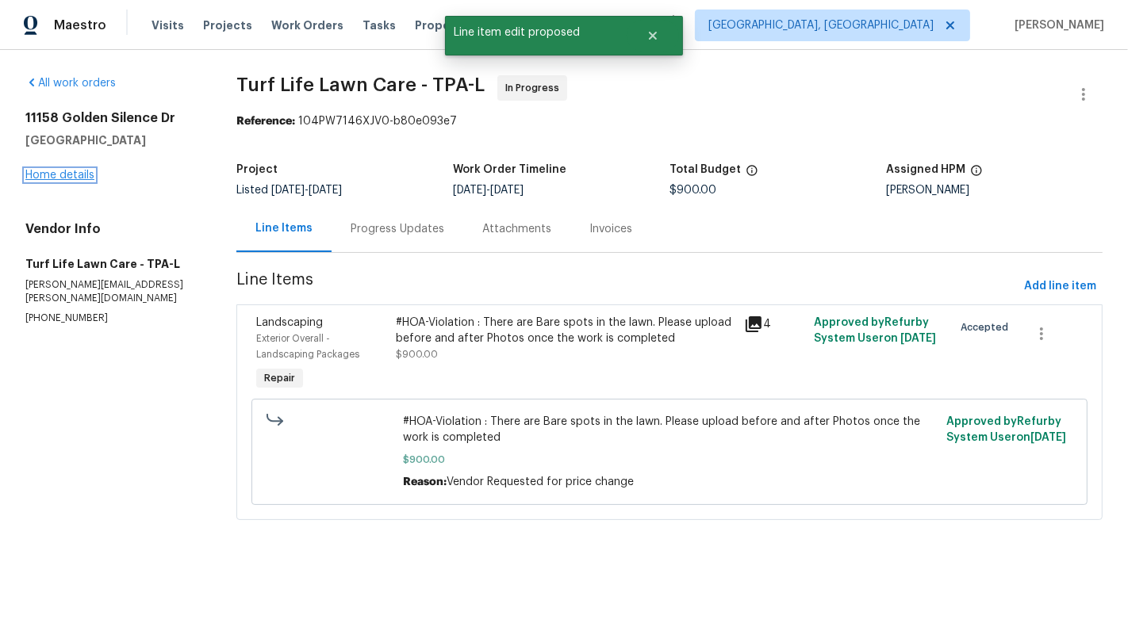
click at [34, 175] on link "Home details" at bounding box center [59, 175] width 69 height 11
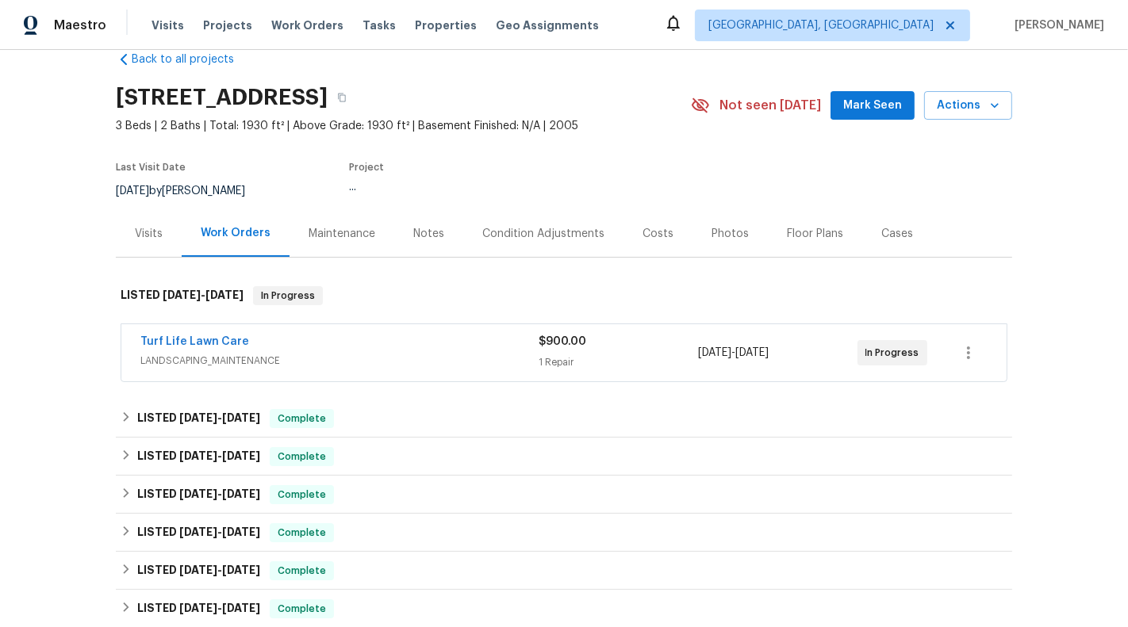
scroll to position [73, 0]
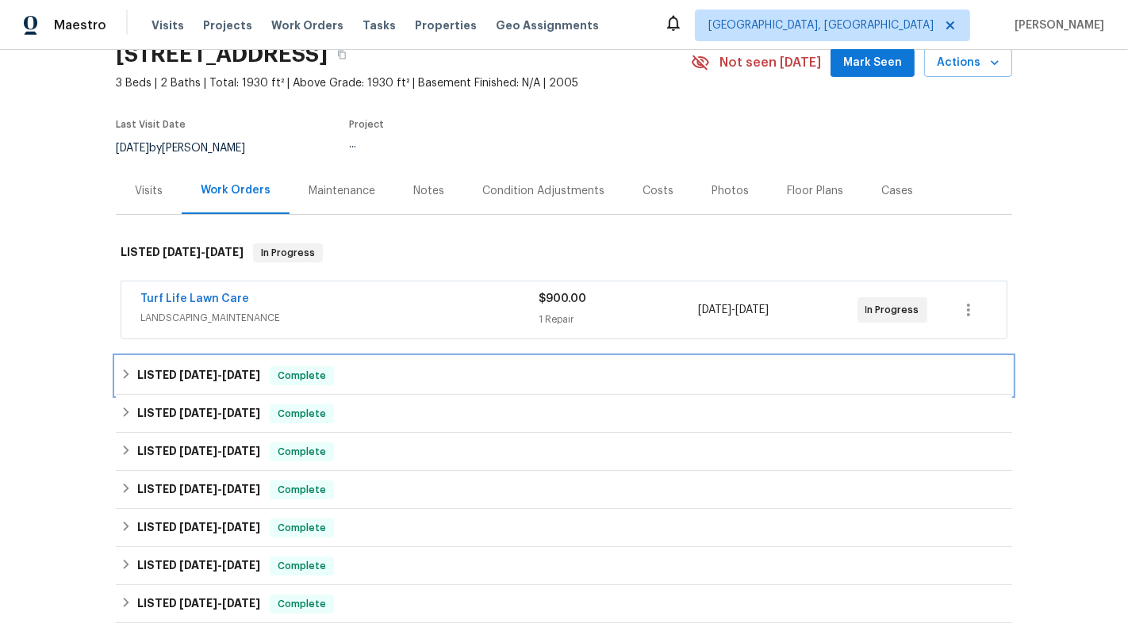
click at [562, 366] on div "LISTED 7/8/25 - 8/29/25 Complete" at bounding box center [564, 375] width 887 height 19
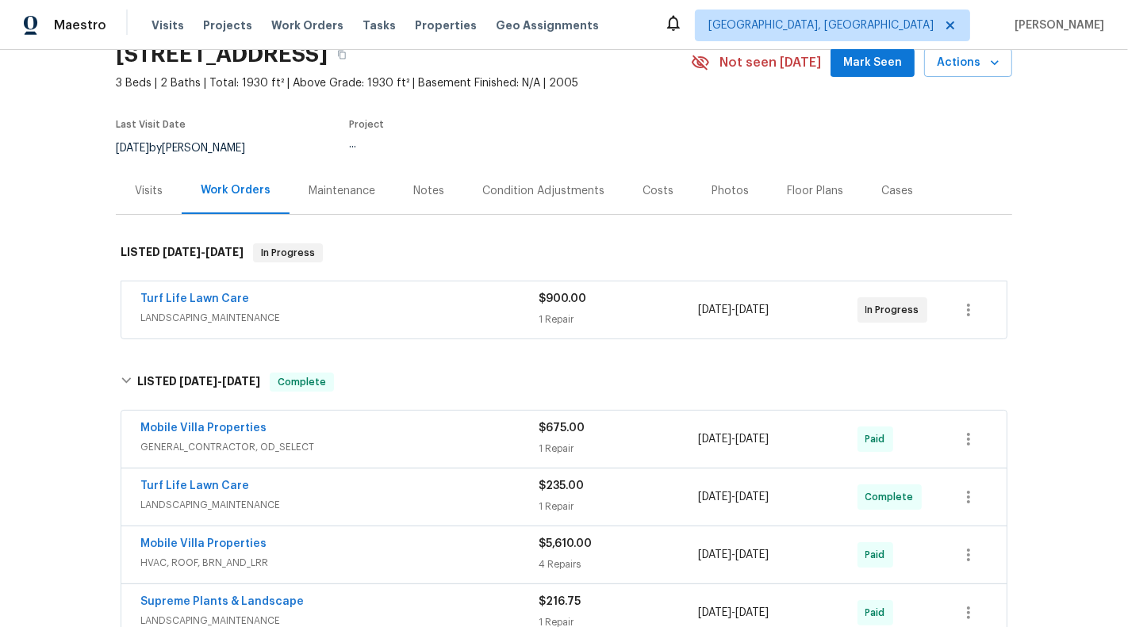
click at [604, 431] on div "$675.00" at bounding box center [618, 428] width 159 height 16
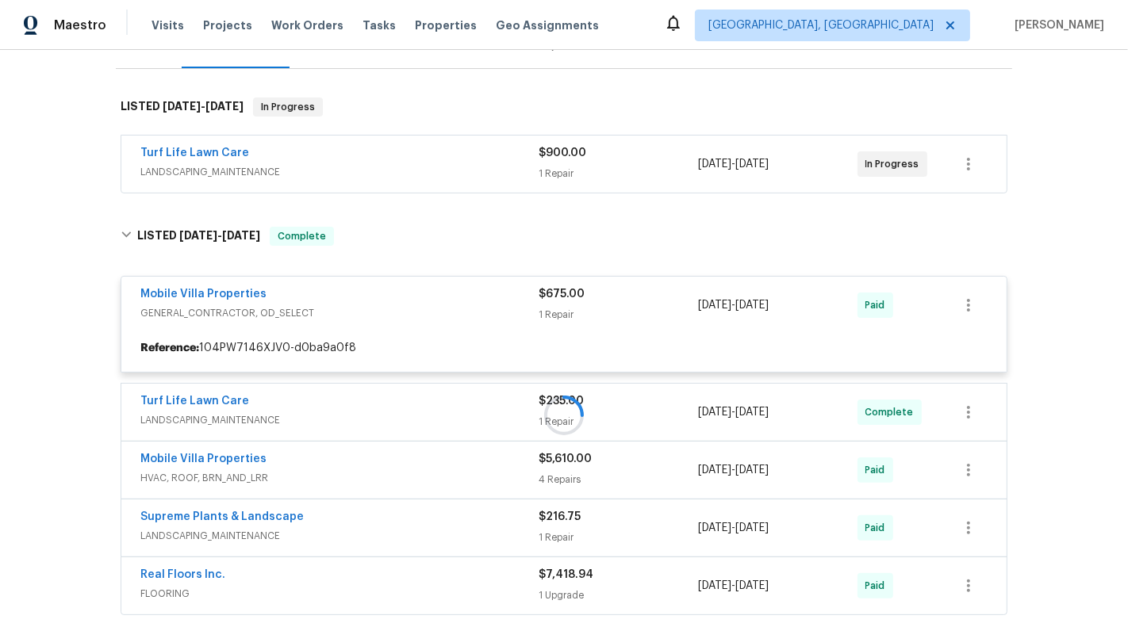
scroll to position [220, 0]
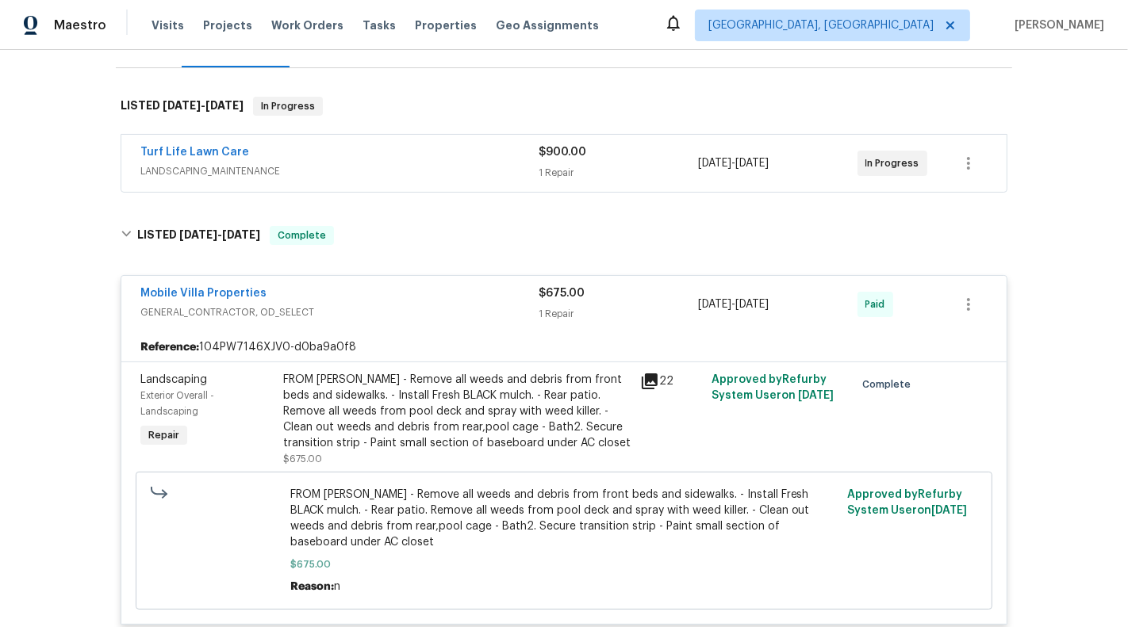
click at [604, 334] on div "Reference: 104PW7146XJV0-d0ba9a0f8" at bounding box center [563, 347] width 885 height 29
click at [583, 309] on div "1 Repair" at bounding box center [618, 314] width 159 height 16
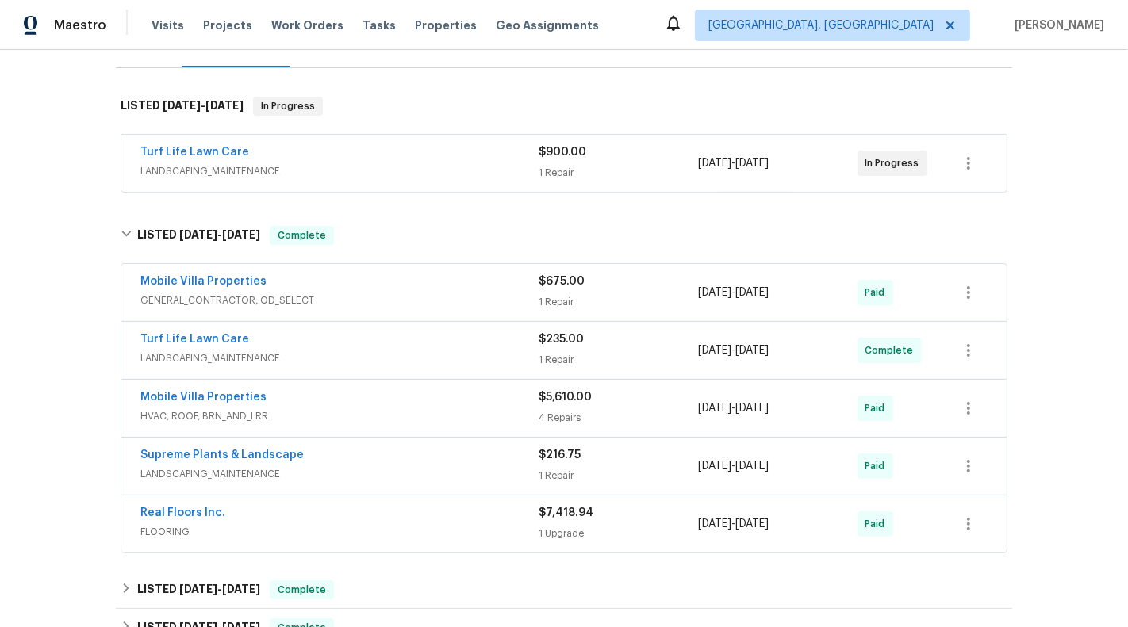
click at [568, 334] on span "$235.00" at bounding box center [561, 339] width 45 height 11
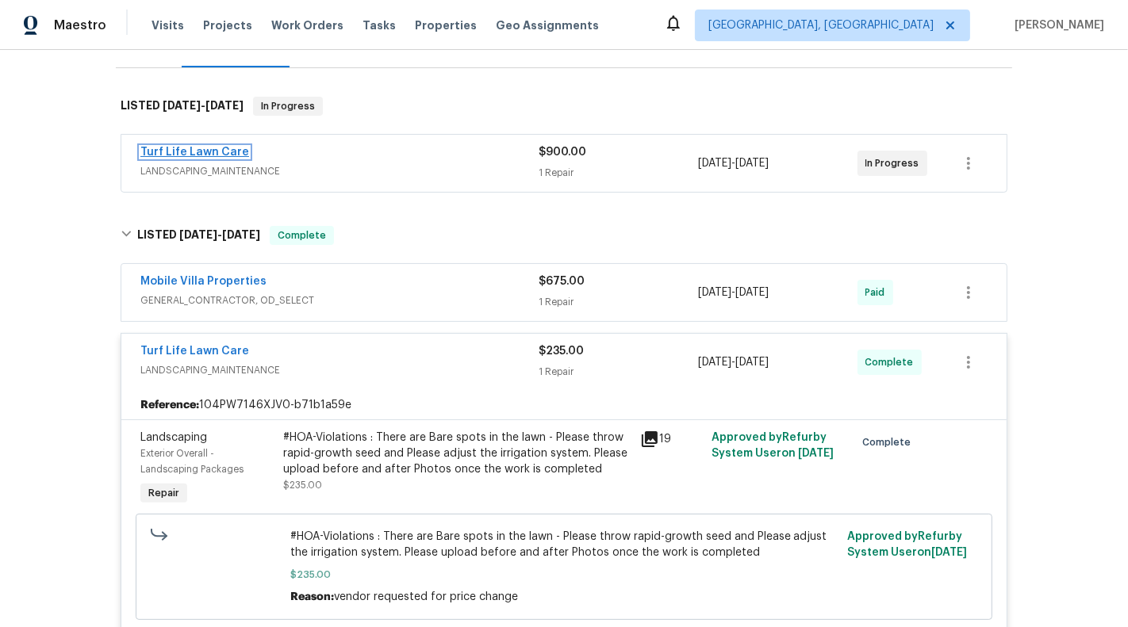
click at [213, 155] on link "Turf Life Lawn Care" at bounding box center [194, 152] width 109 height 11
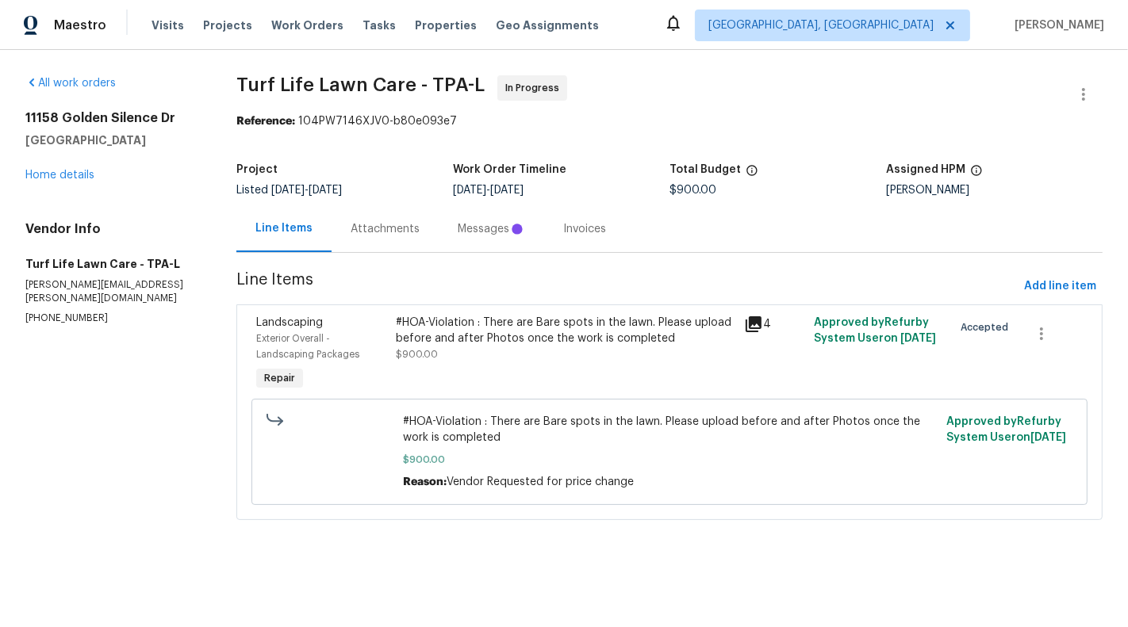
click at [439, 225] on div "Messages" at bounding box center [492, 228] width 106 height 47
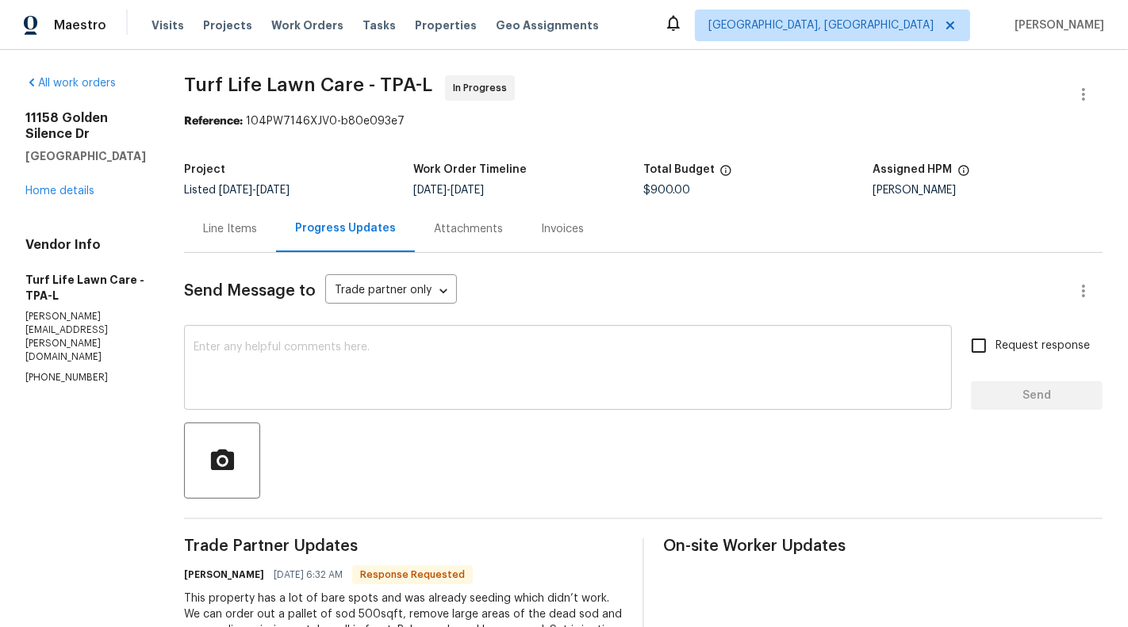
click at [501, 397] on textarea at bounding box center [568, 370] width 749 height 56
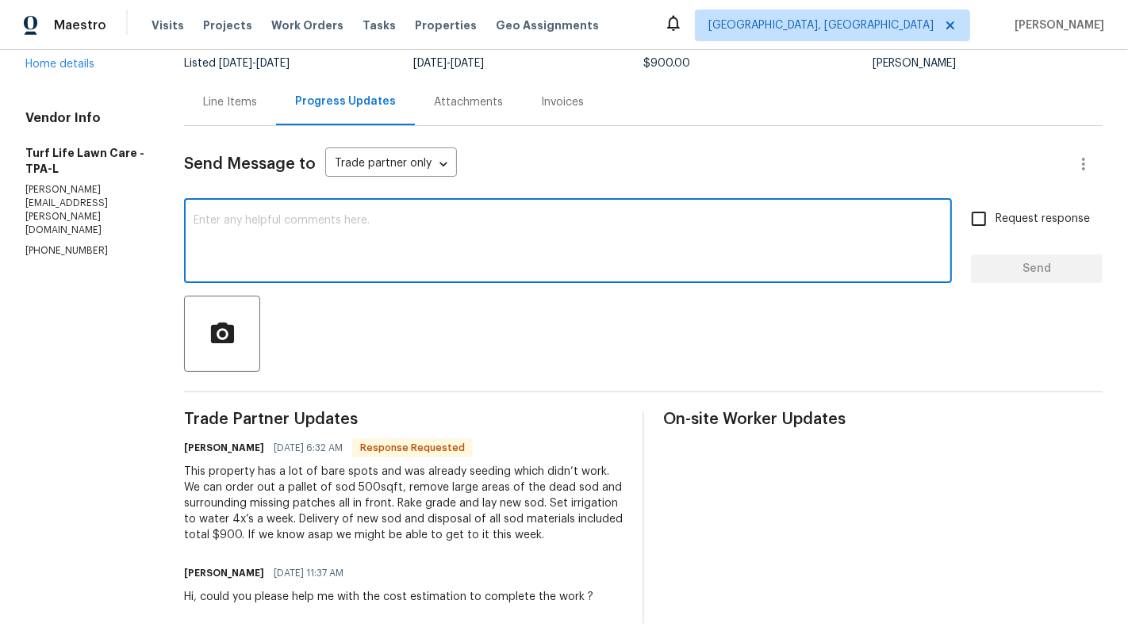
scroll to position [148, 0]
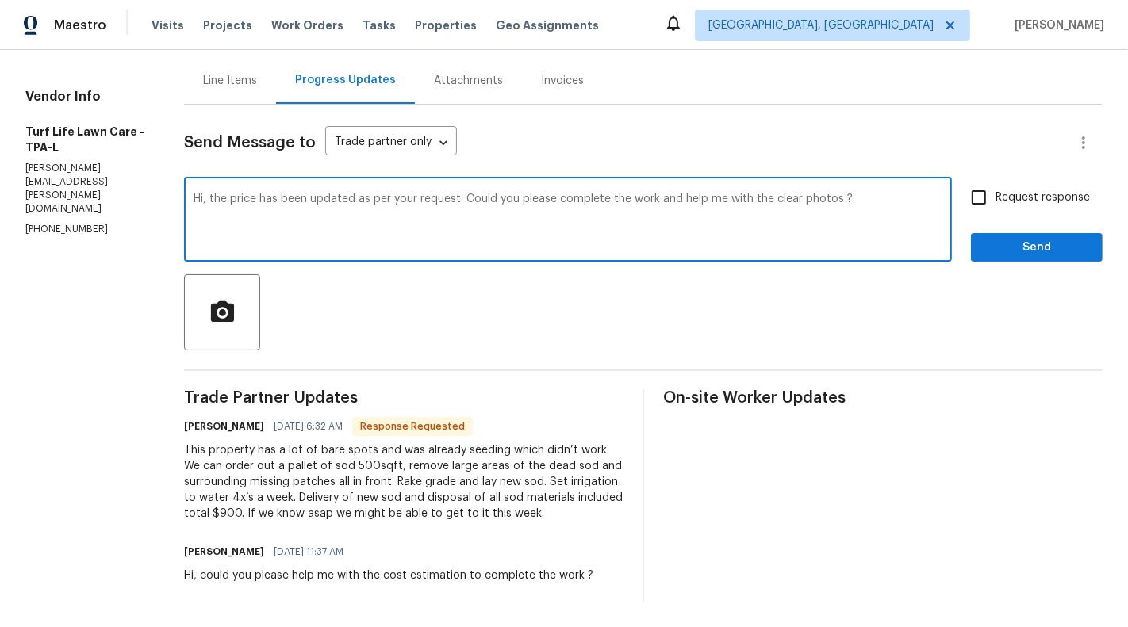
type textarea "Hi, the price has been updated as per your request. Could you please complete t…"
click at [1067, 201] on span "Request response" at bounding box center [1043, 198] width 94 height 17
click at [996, 201] on input "Request response" at bounding box center [978, 197] width 33 height 33
checkbox input "true"
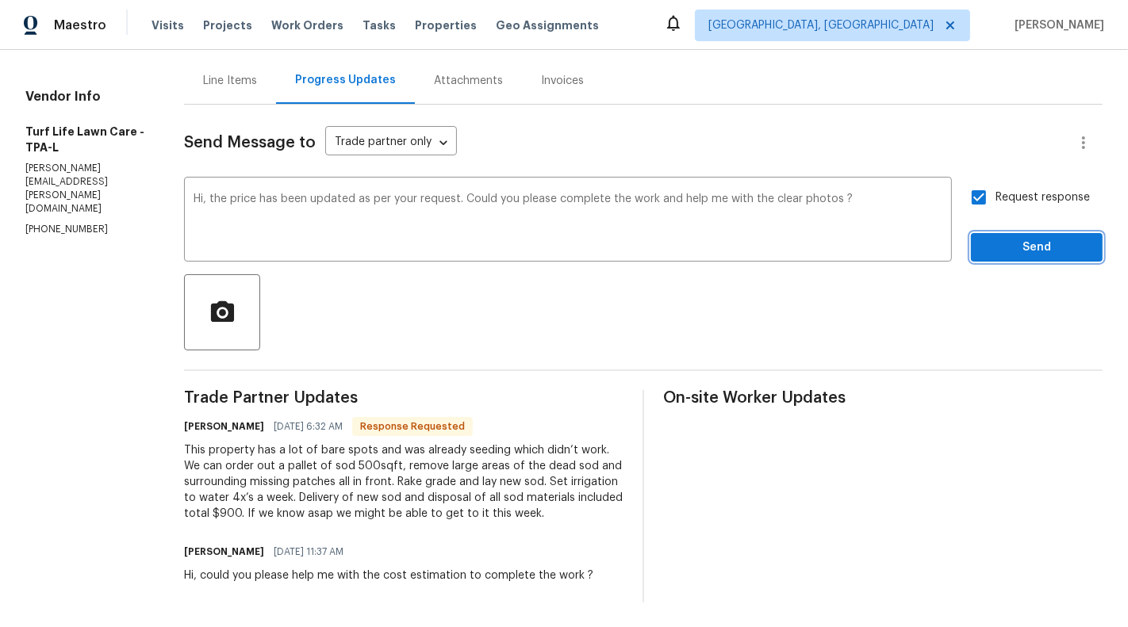
click at [1067, 243] on span "Send" at bounding box center [1037, 248] width 106 height 20
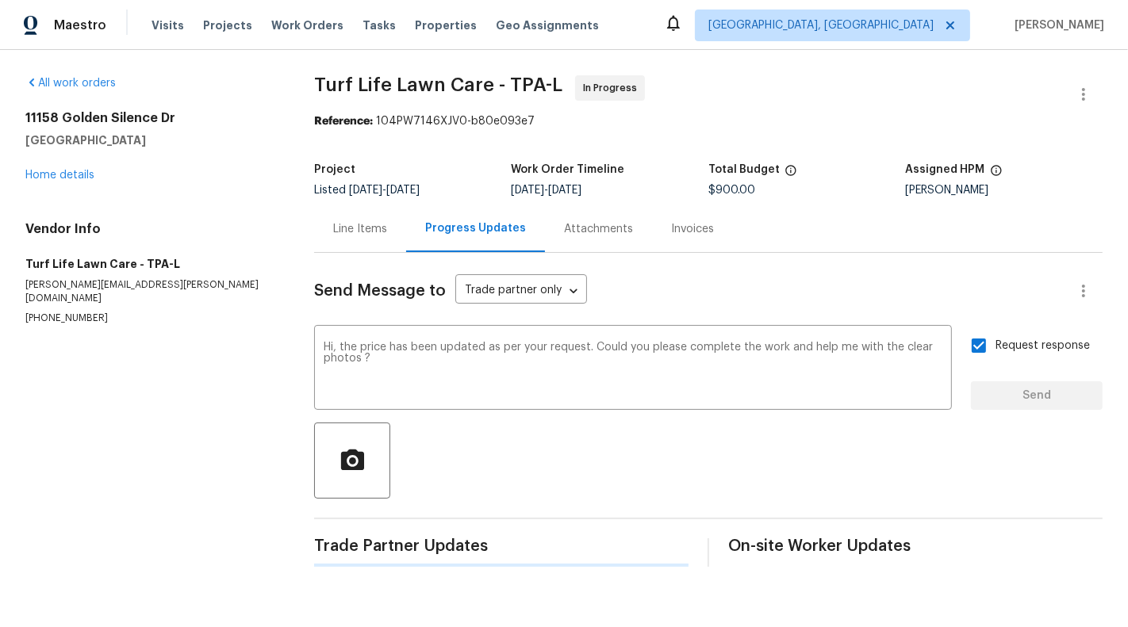
scroll to position [0, 0]
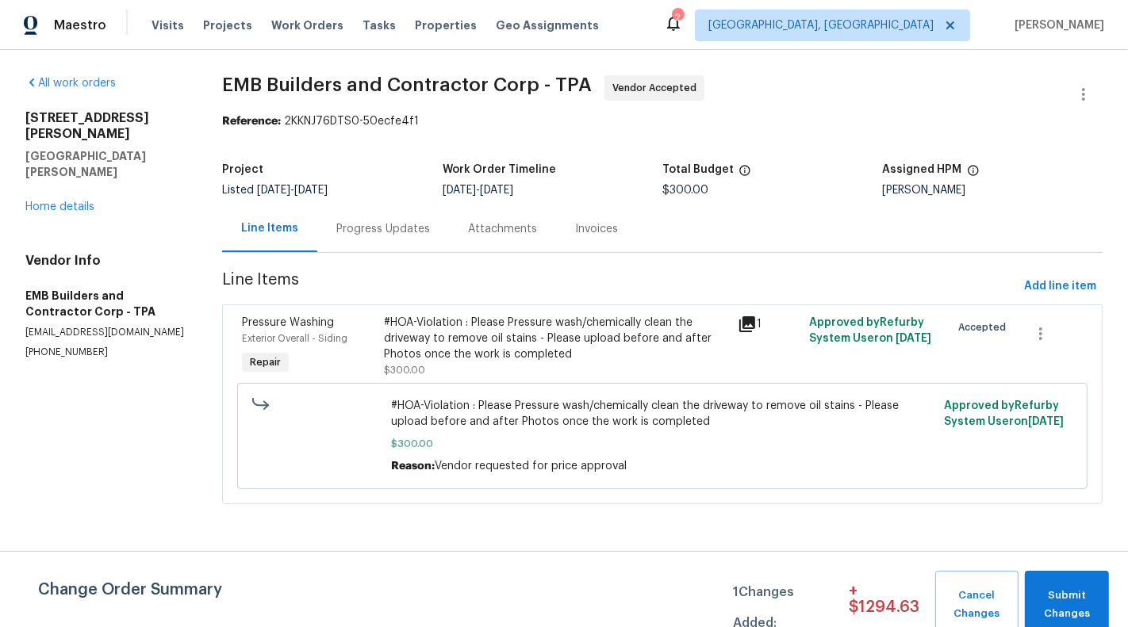
click at [412, 225] on div "Progress Updates" at bounding box center [383, 229] width 94 height 16
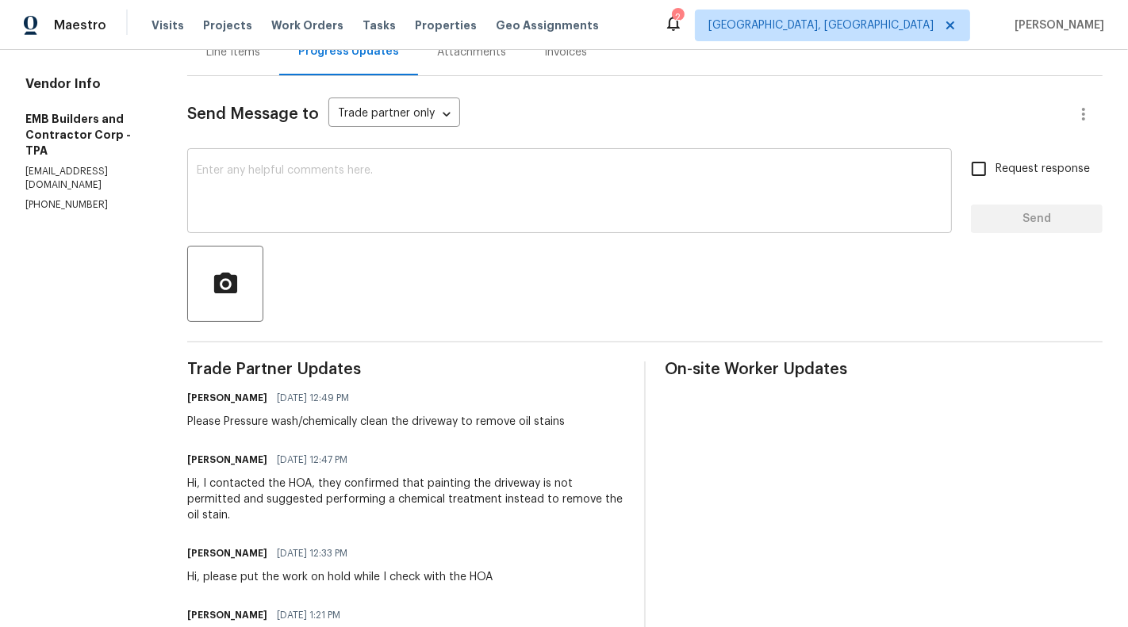
scroll to position [86, 0]
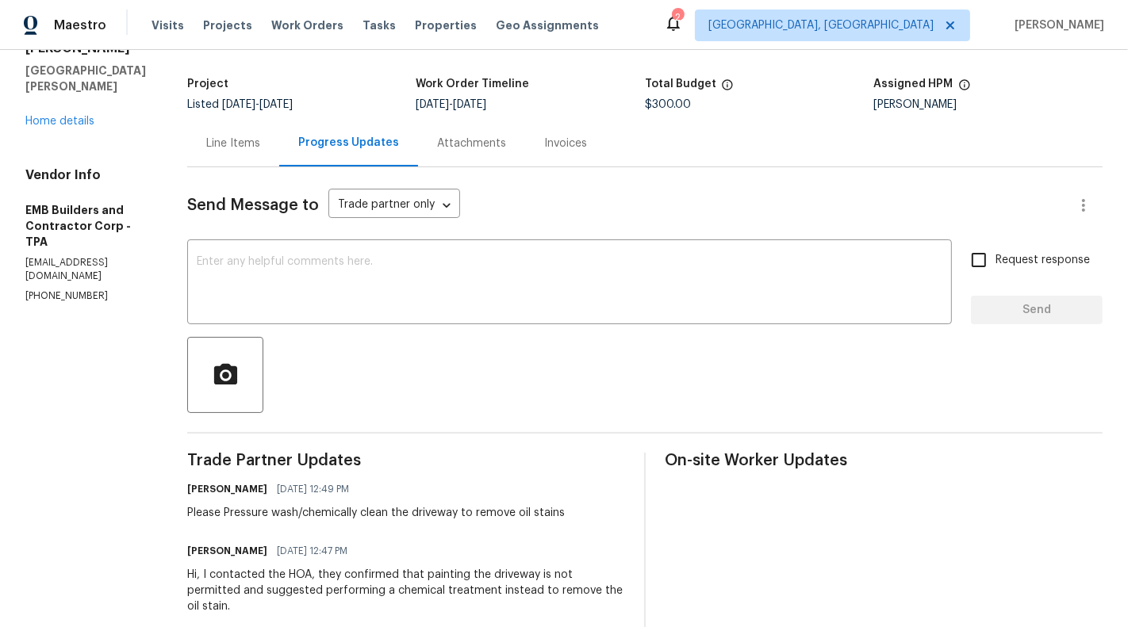
click at [518, 482] on div "[PERSON_NAME] [DATE] 12:49 PM" at bounding box center [376, 489] width 378 height 22
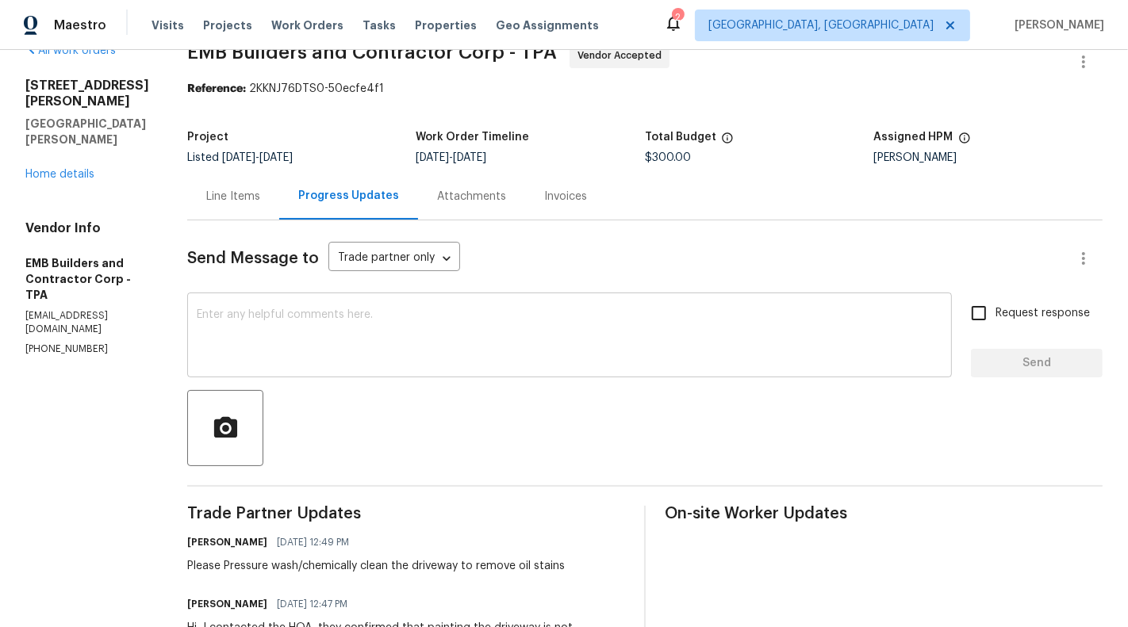
scroll to position [0, 0]
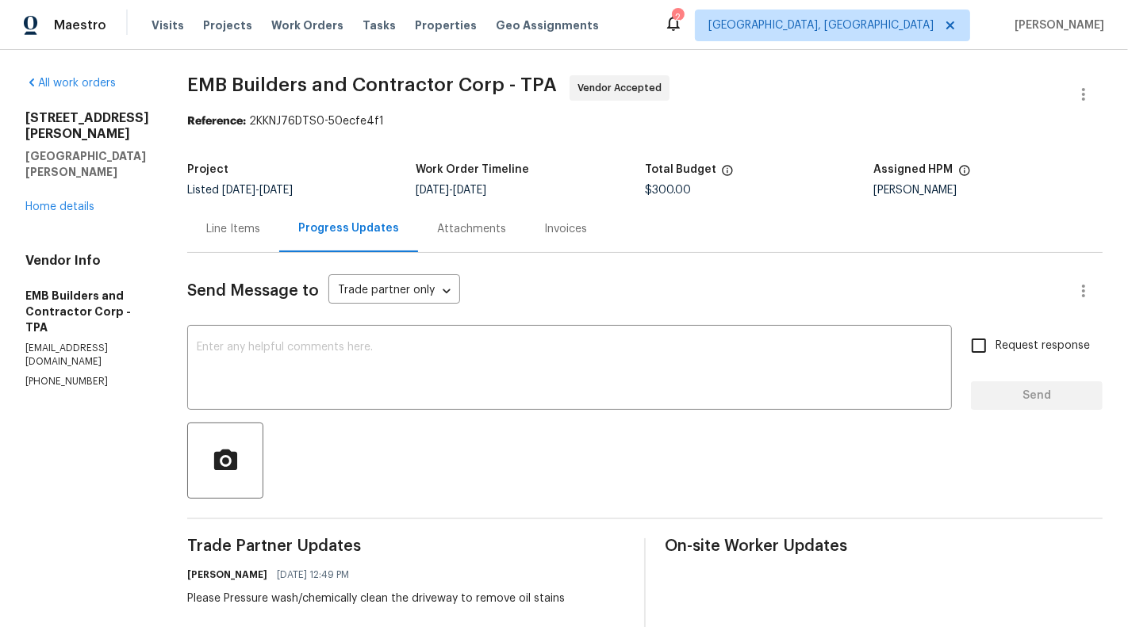
click at [214, 220] on div "Line Items" at bounding box center [233, 228] width 92 height 47
